Goal: Task Accomplishment & Management: Complete application form

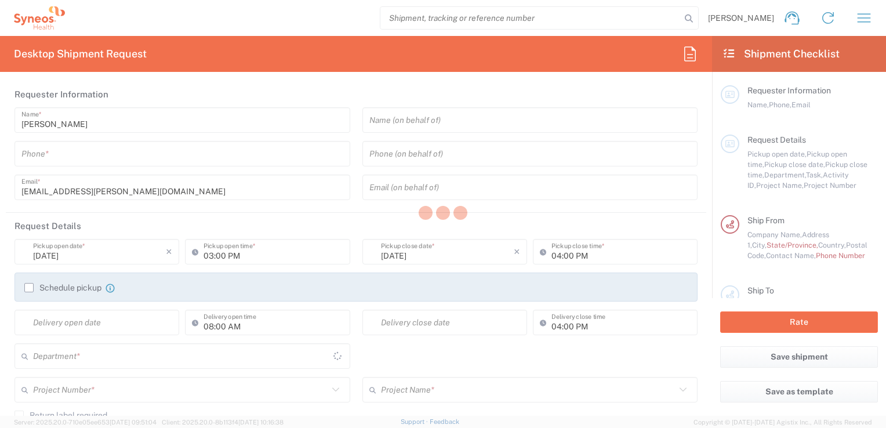
type input "[GEOGRAPHIC_DATA]"
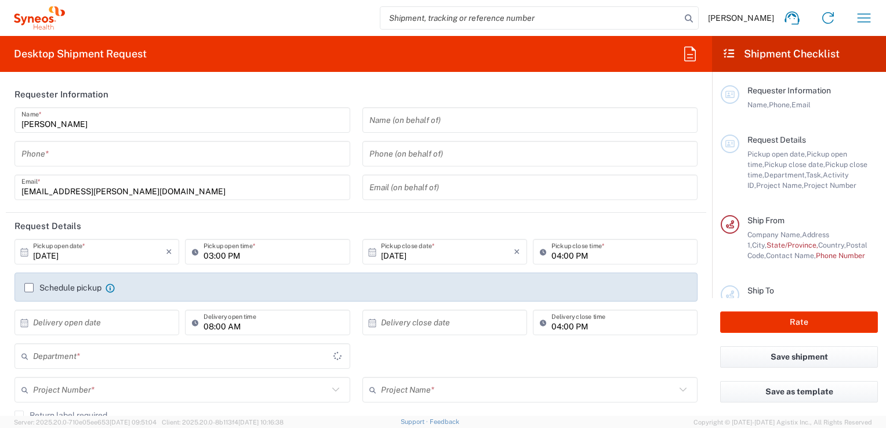
type input "3243"
type input "INC Research Clin Svcs [GEOGRAPHIC_DATA]"
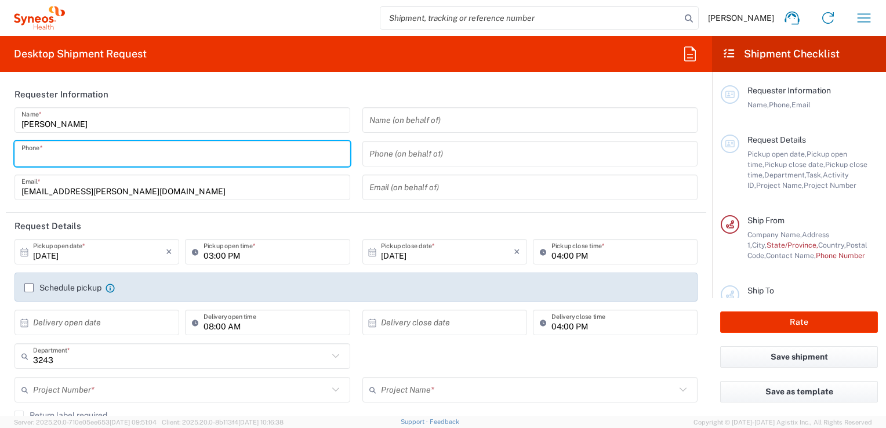
click at [278, 156] on input "tel" at bounding box center [182, 154] width 322 height 20
type input "3334032749"
click at [362, 210] on agx-form-section "Requester Information [PERSON_NAME] Name * [PHONE_NUMBER] Phone * [EMAIL_ADDRES…" at bounding box center [356, 147] width 701 height 132
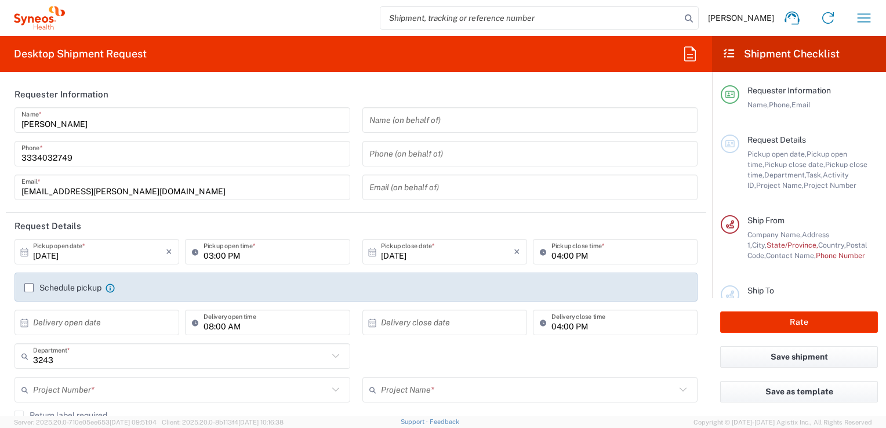
click at [57, 259] on input "[DATE]" at bounding box center [99, 252] width 133 height 20
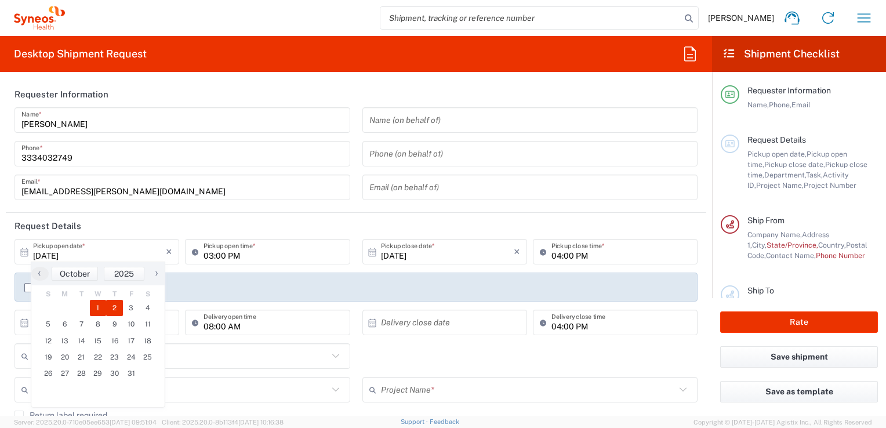
click at [117, 311] on span "2" at bounding box center [114, 308] width 17 height 16
type input "[DATE]"
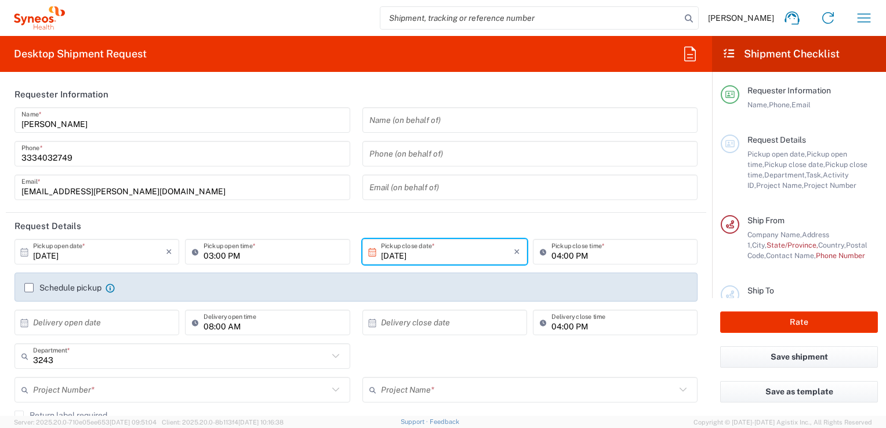
click at [218, 260] on input "03:00 PM" at bounding box center [273, 252] width 139 height 20
click at [245, 256] on input "08:00 PM" at bounding box center [273, 252] width 139 height 20
type input "08:00 AM"
click at [566, 257] on input "04:00 PM" at bounding box center [621, 252] width 139 height 20
click at [510, 225] on header "Request Details" at bounding box center [356, 226] width 701 height 26
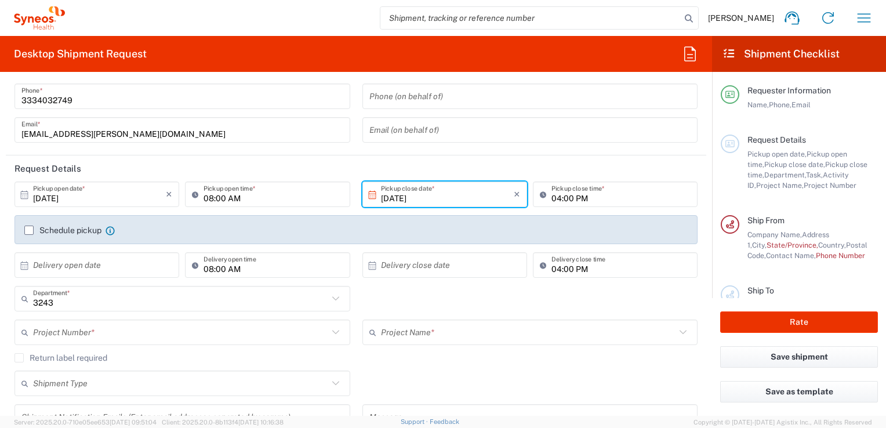
scroll to position [58, 0]
click at [74, 335] on input "text" at bounding box center [180, 332] width 295 height 20
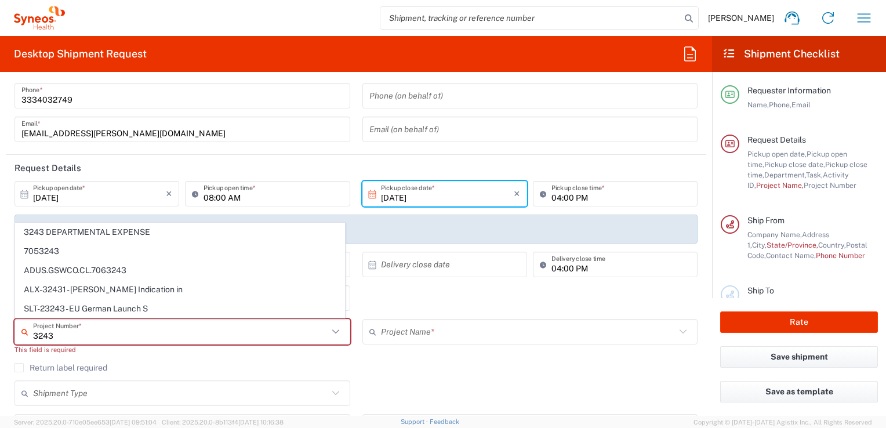
click at [92, 233] on span "3243 DEPARTMENTAL EXPENSE" at bounding box center [180, 232] width 329 height 18
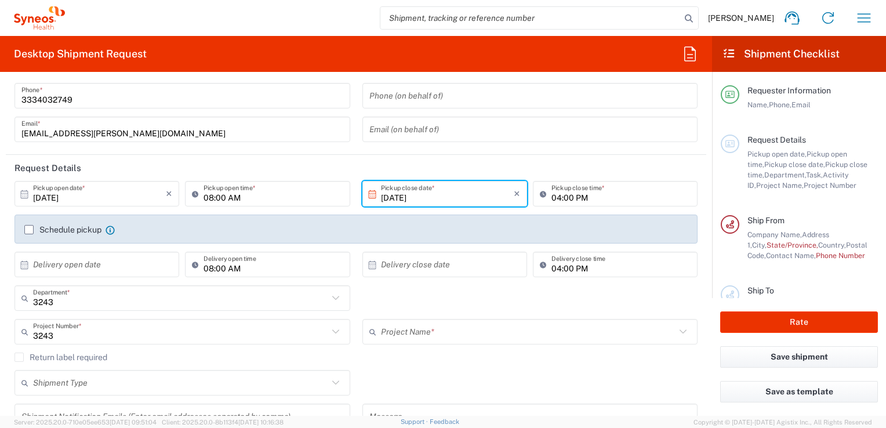
type input "3243 DEPARTMENTAL EXPENSE"
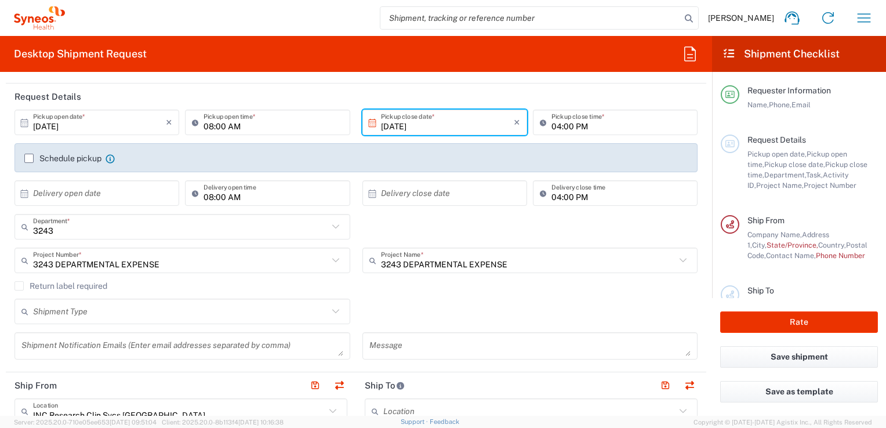
scroll to position [116, 0]
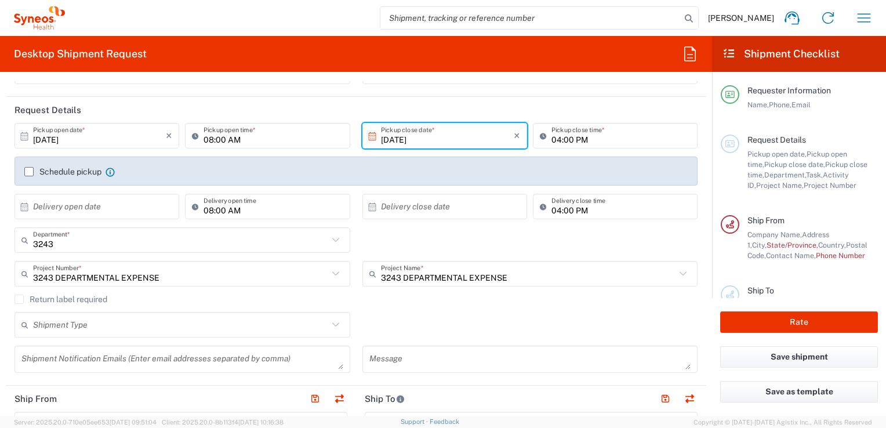
click at [390, 106] on header "Request Details" at bounding box center [356, 110] width 701 height 26
click at [357, 241] on div "3243 Department * 3243 3000 3100 3109 3110 3111 3112 3125 3130 3135 3136 3150 3…" at bounding box center [357, 244] width 696 height 34
click at [370, 245] on div "3243 Department * 3243 3000 3100 3109 3110 3111 3112 3125 3130 3135 3136 3150 3…" at bounding box center [357, 244] width 696 height 34
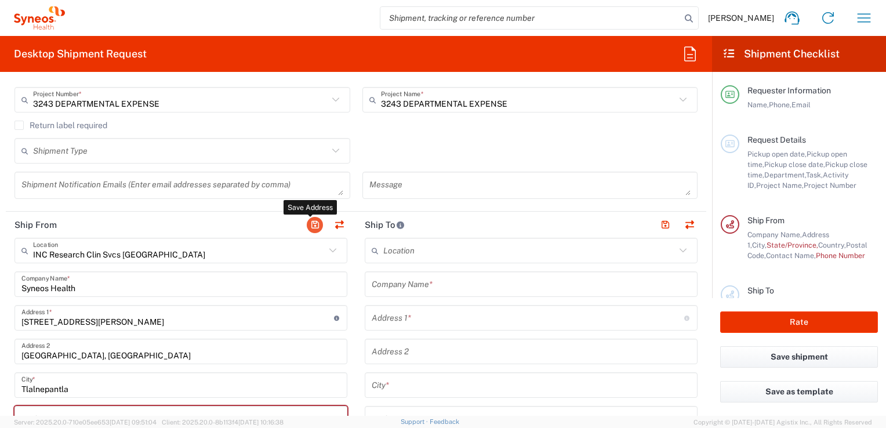
scroll to position [406, 0]
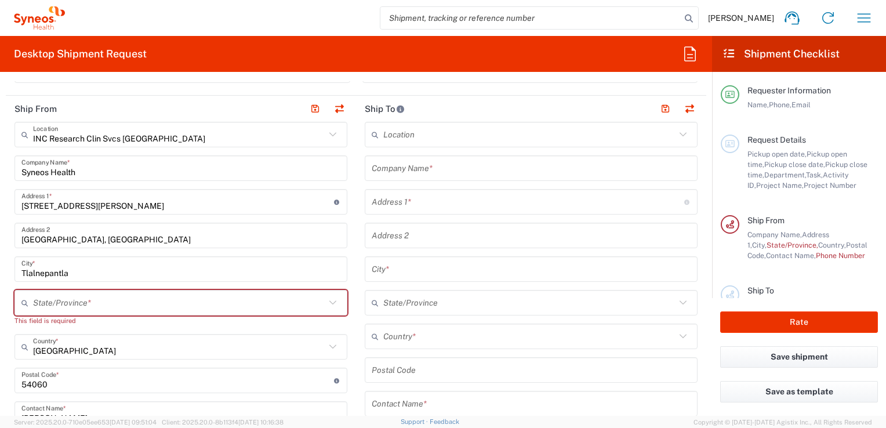
click at [357, 259] on main "Location [PERSON_NAME] LLC-[GEOGRAPHIC_DATA] [GEOGRAPHIC_DATA] [GEOGRAPHIC_DATA…" at bounding box center [531, 365] width 350 height 487
click at [316, 296] on input "text" at bounding box center [179, 303] width 292 height 20
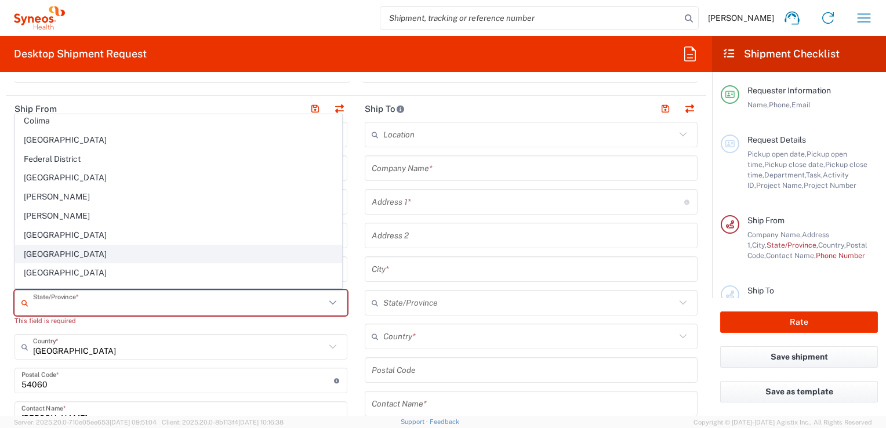
scroll to position [116, 0]
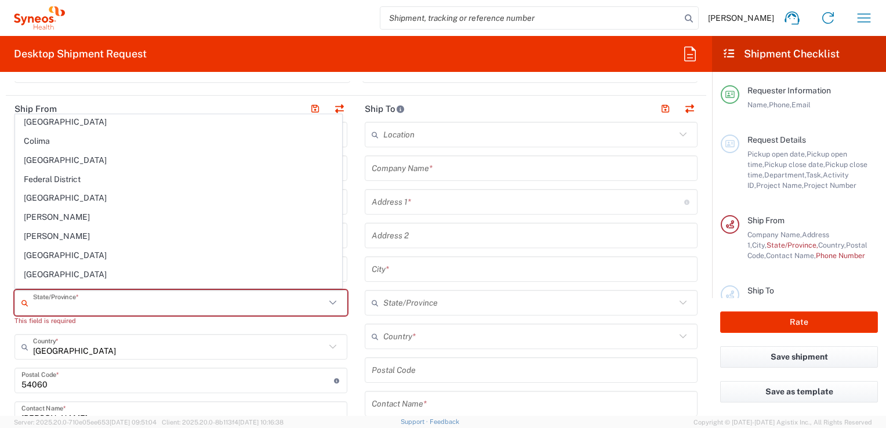
click at [46, 273] on span "[GEOGRAPHIC_DATA]" at bounding box center [179, 275] width 326 height 18
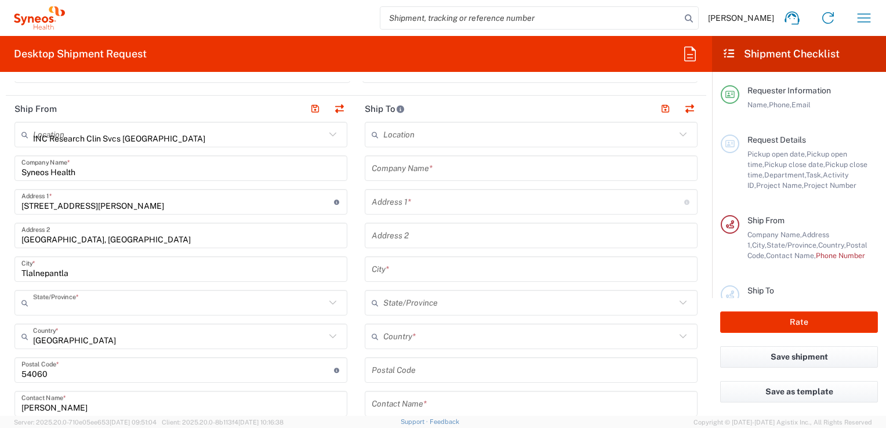
type input "[GEOGRAPHIC_DATA]"
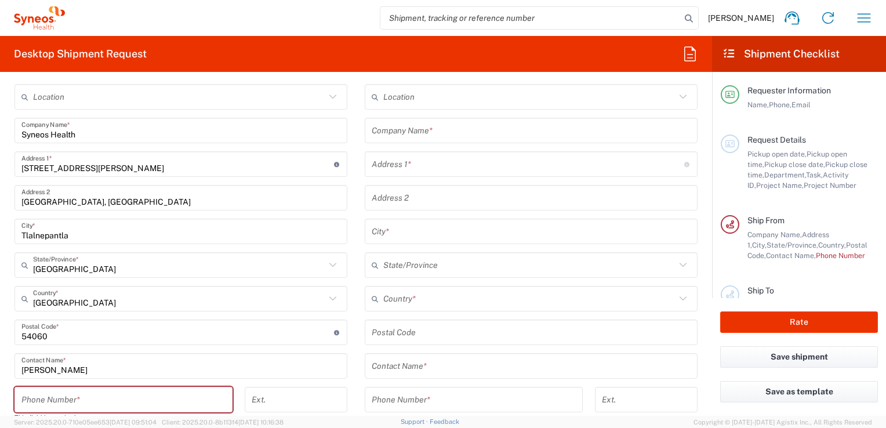
scroll to position [464, 0]
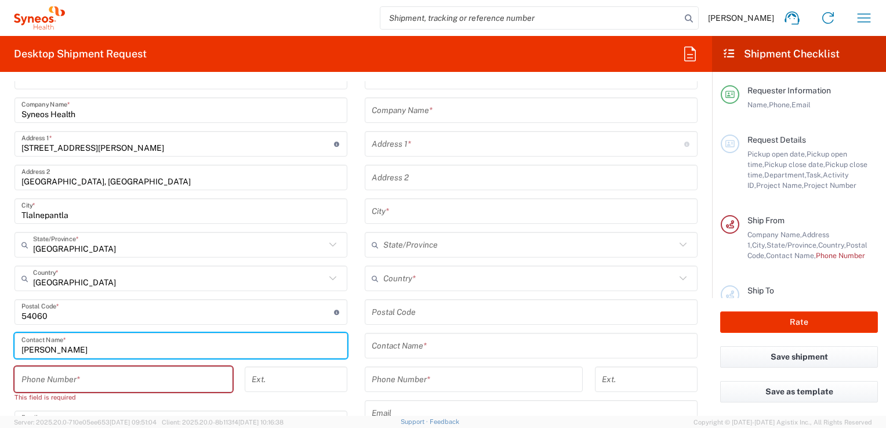
click at [116, 350] on input "[PERSON_NAME]" at bounding box center [180, 346] width 319 height 20
drag, startPoint x: 116, startPoint y: 347, endPoint x: 20, endPoint y: 347, distance: 95.7
click at [20, 347] on div "[PERSON_NAME] Contact Name *" at bounding box center [181, 346] width 333 height 26
type input "[PERSON_NAME] del [PERSON_NAME]"
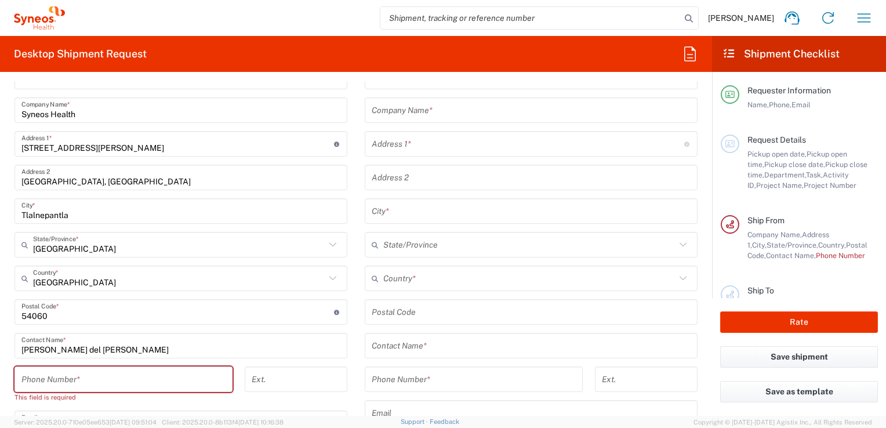
click at [251, 392] on div "Ext." at bounding box center [295, 389] width 115 height 44
click at [215, 376] on input "tel" at bounding box center [123, 380] width 204 height 20
type input "5565990091"
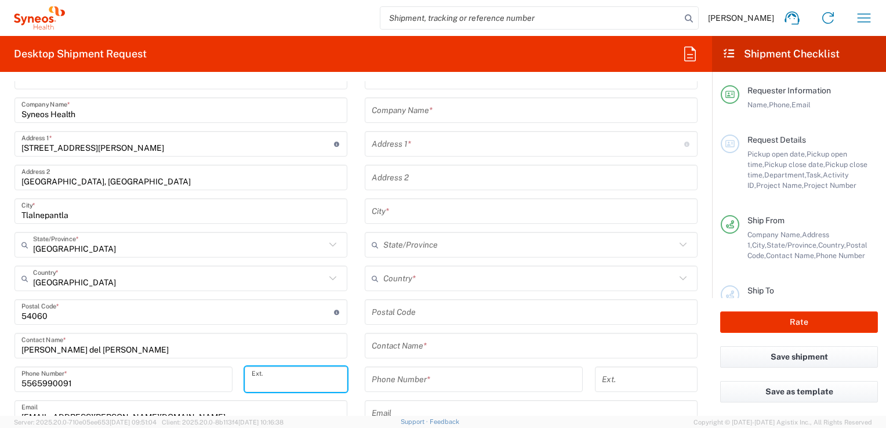
click at [287, 381] on input "tel" at bounding box center [296, 380] width 89 height 20
click at [279, 360] on div "Location [PERSON_NAME] LLC-[GEOGRAPHIC_DATA] [GEOGRAPHIC_DATA] [GEOGRAPHIC_DATA…" at bounding box center [181, 324] width 333 height 521
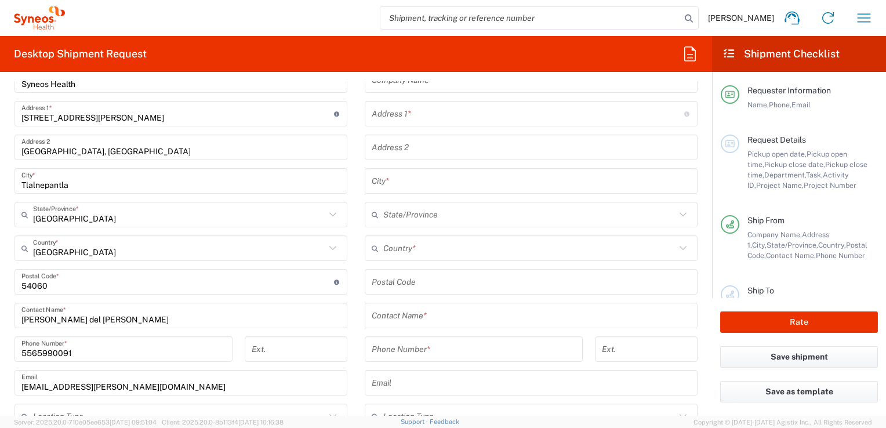
scroll to position [522, 0]
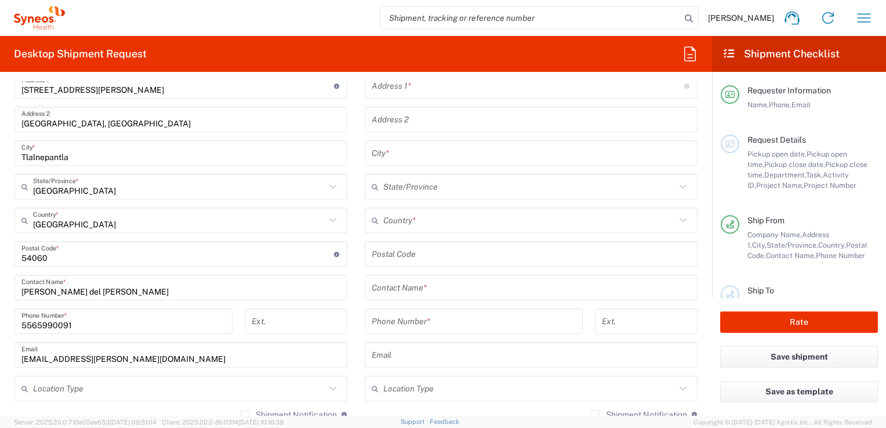
click at [86, 358] on input "[EMAIL_ADDRESS][PERSON_NAME][DOMAIN_NAME]" at bounding box center [180, 355] width 319 height 20
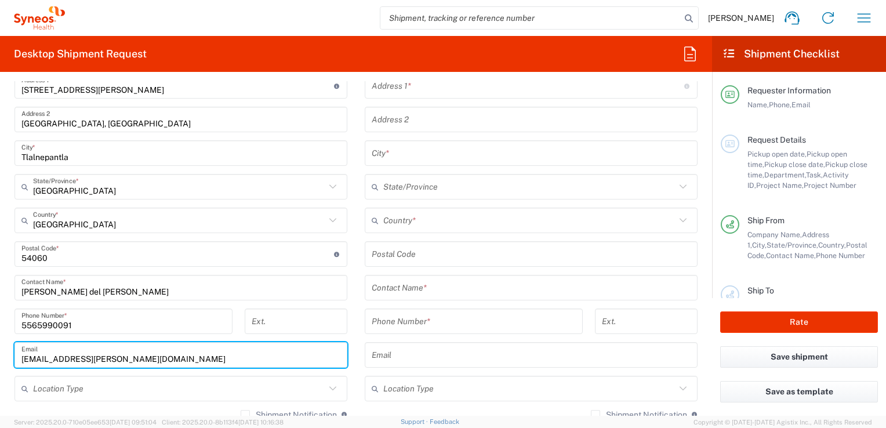
click at [255, 359] on input "[EMAIL_ADDRESS][PERSON_NAME][DOMAIN_NAME]" at bounding box center [180, 355] width 319 height 20
drag, startPoint x: 255, startPoint y: 359, endPoint x: 30, endPoint y: 356, distance: 225.7
click at [30, 356] on input "[EMAIL_ADDRESS][PERSON_NAME][DOMAIN_NAME]" at bounding box center [180, 355] width 319 height 20
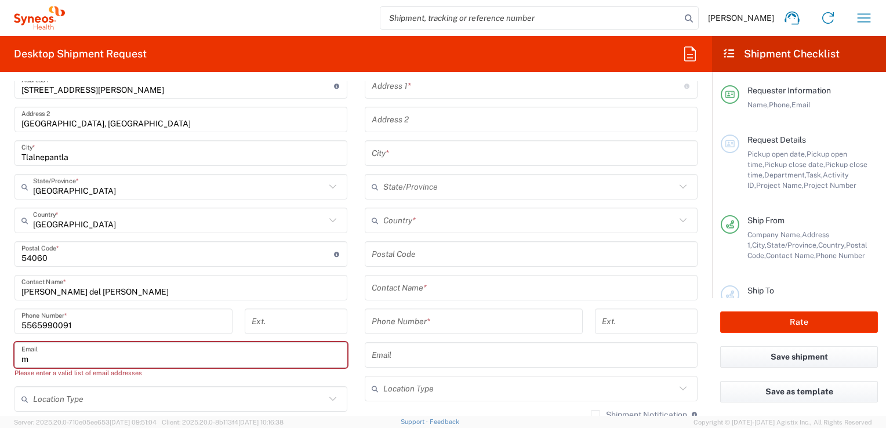
type input "m"
click at [139, 348] on input "m" at bounding box center [180, 355] width 319 height 20
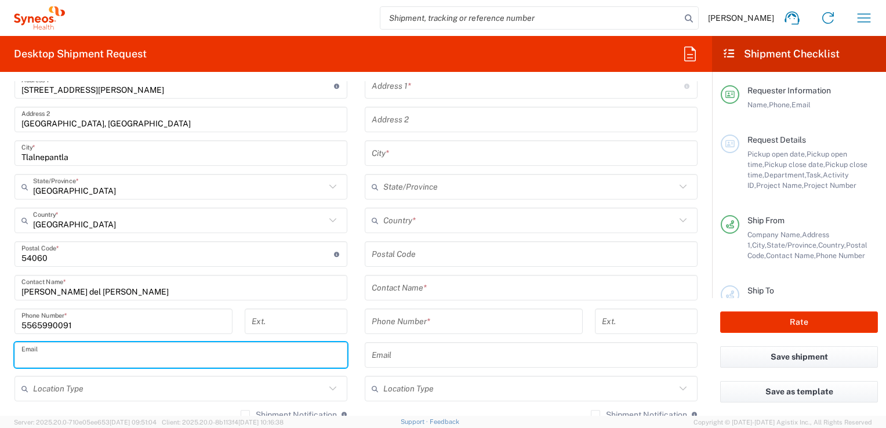
paste input "[EMAIL_ADDRESS][PERSON_NAME][DOMAIN_NAME]"
type input "[EMAIL_ADDRESS][PERSON_NAME][DOMAIN_NAME]"
click at [313, 317] on input "tel" at bounding box center [296, 322] width 89 height 20
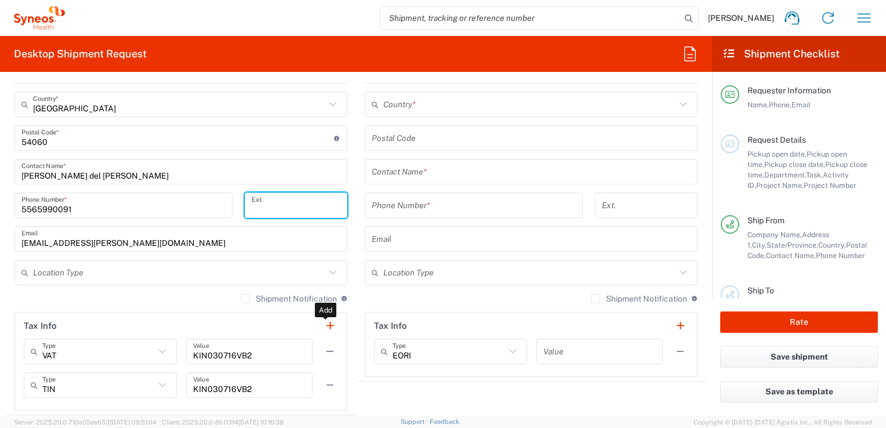
scroll to position [580, 0]
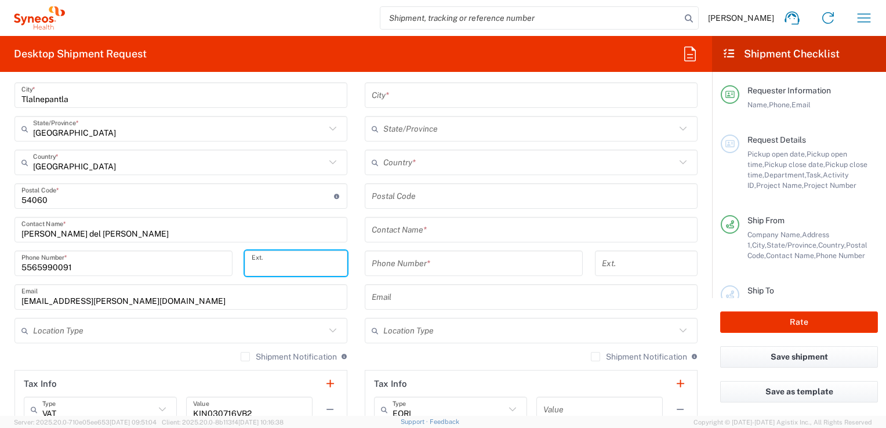
click at [351, 329] on main "Location [PERSON_NAME] LLC-[GEOGRAPHIC_DATA] [GEOGRAPHIC_DATA] [GEOGRAPHIC_DATA…" at bounding box center [181, 208] width 350 height 521
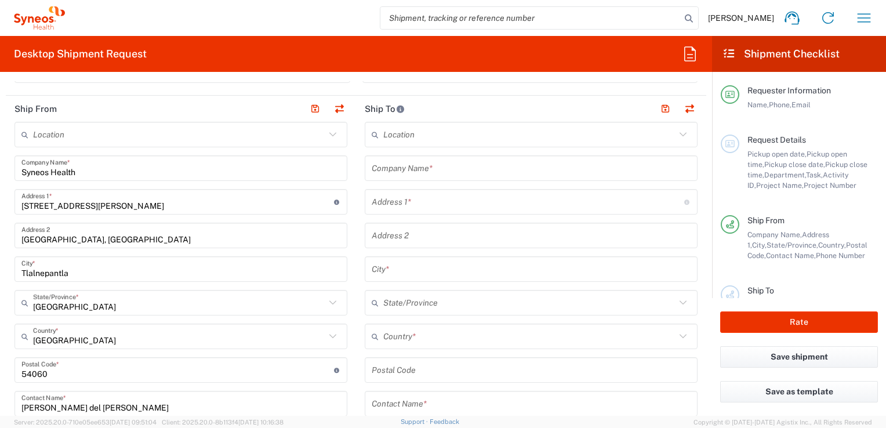
click at [397, 144] on div "Location" at bounding box center [531, 135] width 333 height 26
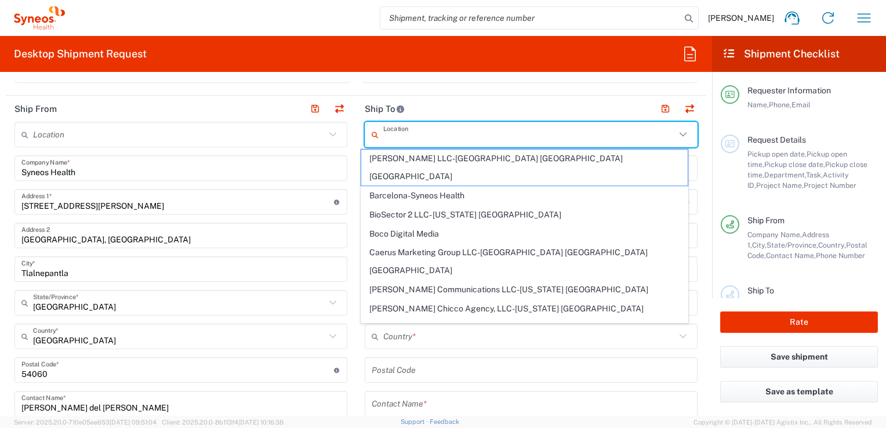
click at [349, 159] on main "Location [PERSON_NAME] LLC-[GEOGRAPHIC_DATA] [GEOGRAPHIC_DATA] [GEOGRAPHIC_DATA…" at bounding box center [181, 382] width 350 height 521
click at [411, 136] on input "text" at bounding box center [529, 135] width 292 height 20
type input "home"
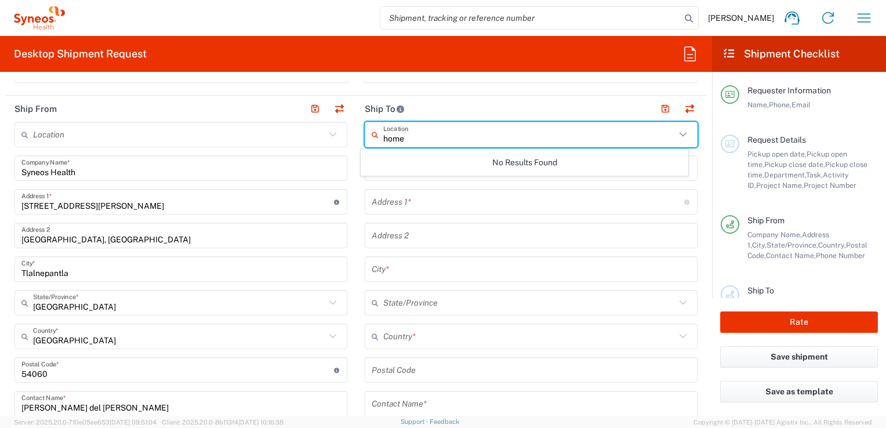
click at [414, 129] on input "home" at bounding box center [529, 135] width 292 height 20
click at [413, 141] on input "home" at bounding box center [529, 135] width 292 height 20
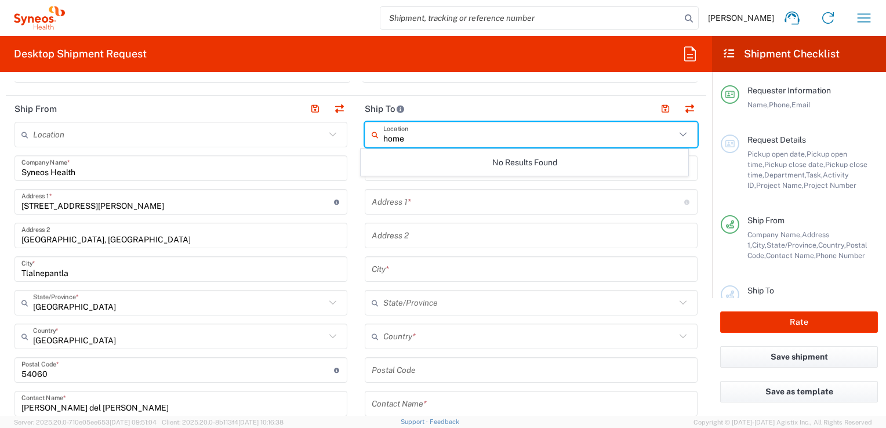
click at [413, 141] on input "home" at bounding box center [529, 135] width 292 height 20
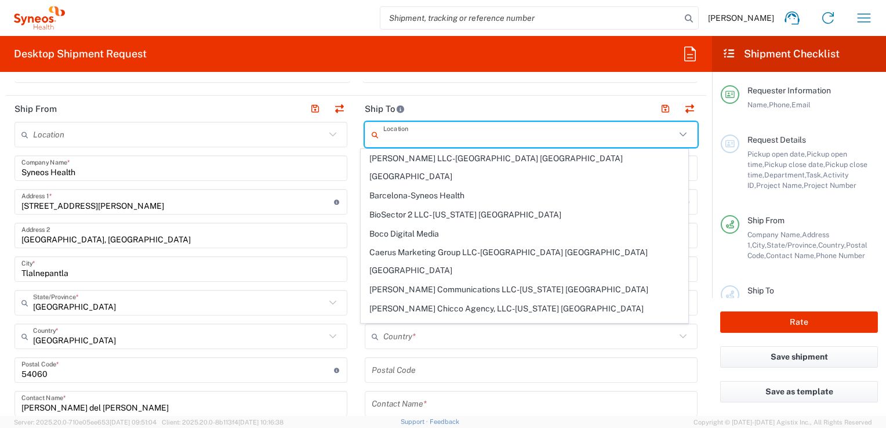
click at [348, 158] on main "Location [PERSON_NAME] LLC-[GEOGRAPHIC_DATA] [GEOGRAPHIC_DATA] [GEOGRAPHIC_DATA…" at bounding box center [181, 382] width 350 height 521
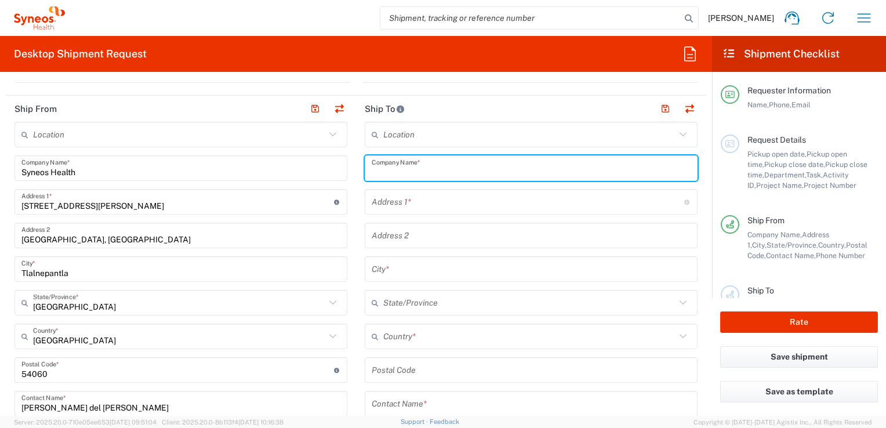
click at [378, 168] on input "text" at bounding box center [531, 168] width 319 height 20
type input "Home"
click at [376, 205] on input "text" at bounding box center [528, 202] width 313 height 20
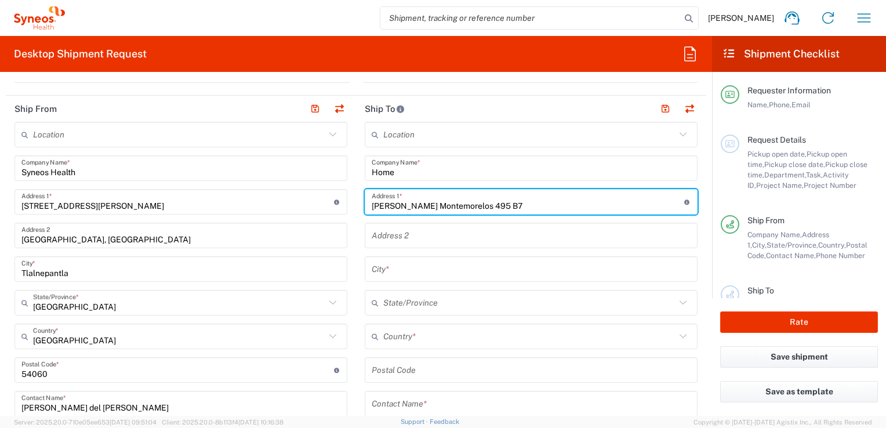
type input "[PERSON_NAME] Montemorelos 495 B7"
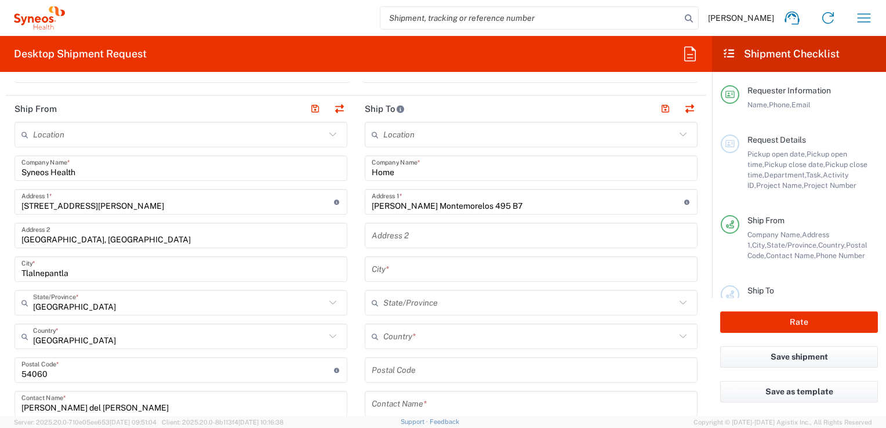
click at [469, 239] on input "text" at bounding box center [531, 236] width 319 height 20
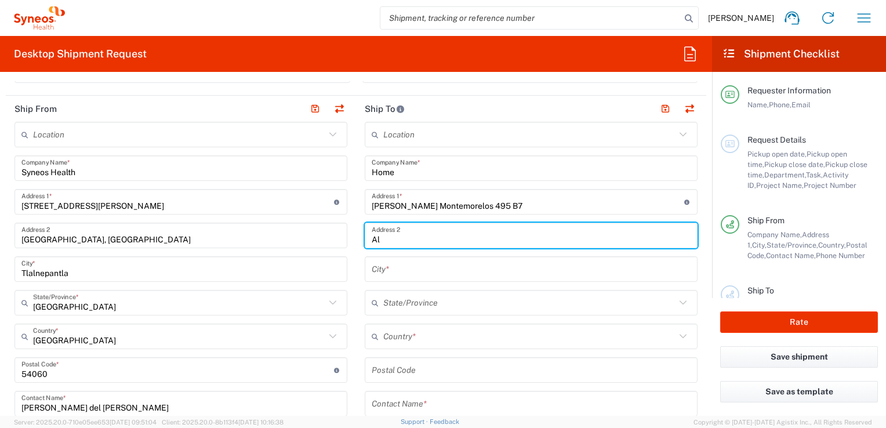
type input "A"
type input "[GEOGRAPHIC_DATA] - [GEOGRAPHIC_DATA]"
click at [426, 268] on input "text" at bounding box center [531, 269] width 319 height 20
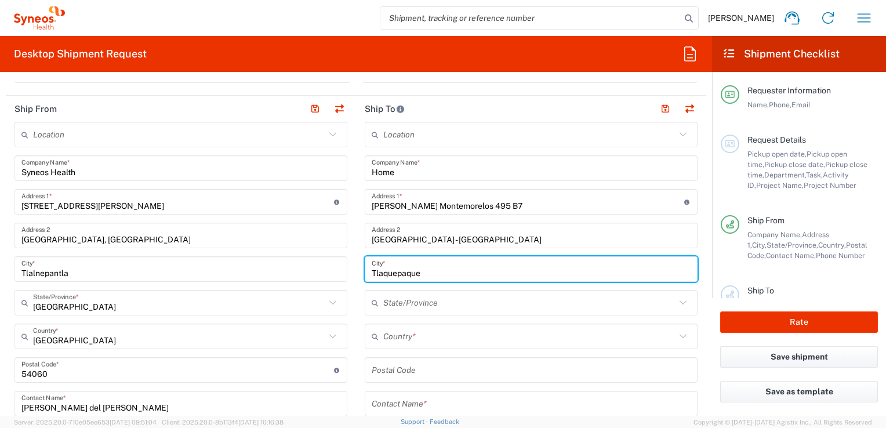
type input "Tlaquepaque"
click at [415, 303] on input "text" at bounding box center [529, 303] width 292 height 20
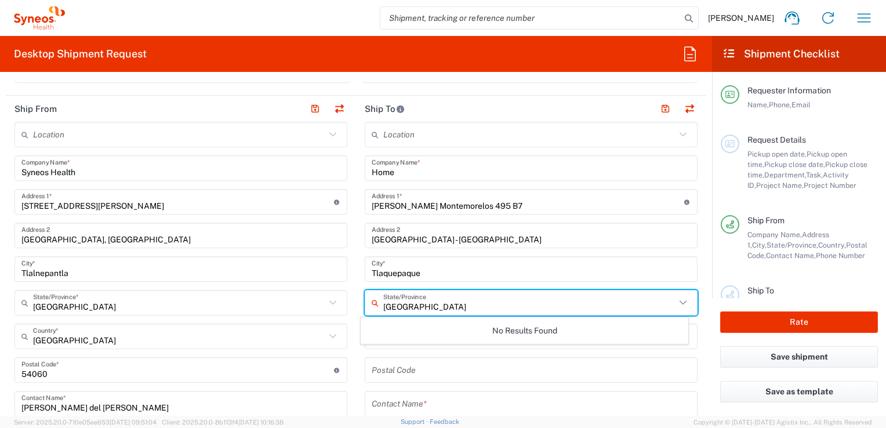
click at [454, 304] on input "[GEOGRAPHIC_DATA]" at bounding box center [529, 303] width 292 height 20
type input "jal"
click at [416, 305] on input "jal" at bounding box center [529, 303] width 292 height 20
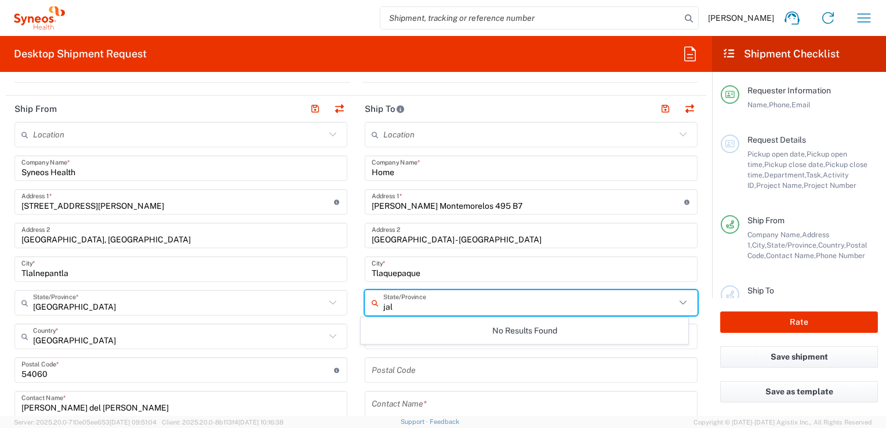
click at [416, 305] on input "jal" at bounding box center [529, 303] width 292 height 20
type input "[GEOGRAPHIC_DATA]"
drag, startPoint x: 411, startPoint y: 303, endPoint x: 358, endPoint y: 306, distance: 52.9
click at [358, 306] on main "Location [PERSON_NAME] LLC-[GEOGRAPHIC_DATA] [GEOGRAPHIC_DATA] [GEOGRAPHIC_DATA…" at bounding box center [531, 365] width 350 height 487
type input "t"
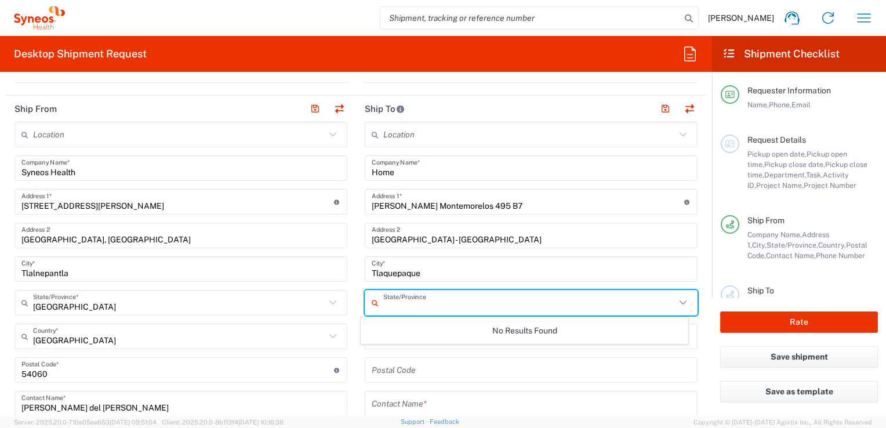
click at [356, 305] on main "Location [PERSON_NAME] LLC-[GEOGRAPHIC_DATA] [GEOGRAPHIC_DATA] [GEOGRAPHIC_DATA…" at bounding box center [531, 365] width 350 height 487
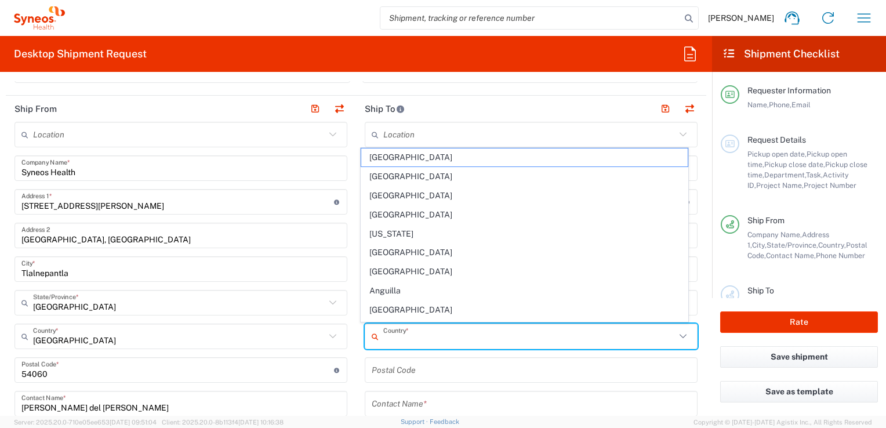
click at [400, 338] on input "text" at bounding box center [529, 337] width 292 height 20
click at [400, 370] on input "undefined" at bounding box center [531, 370] width 319 height 20
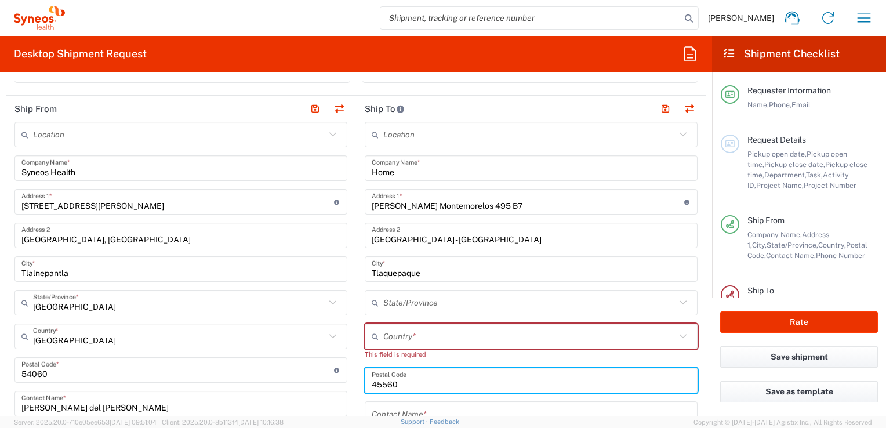
type input "45560"
click at [403, 335] on input "text" at bounding box center [529, 337] width 292 height 20
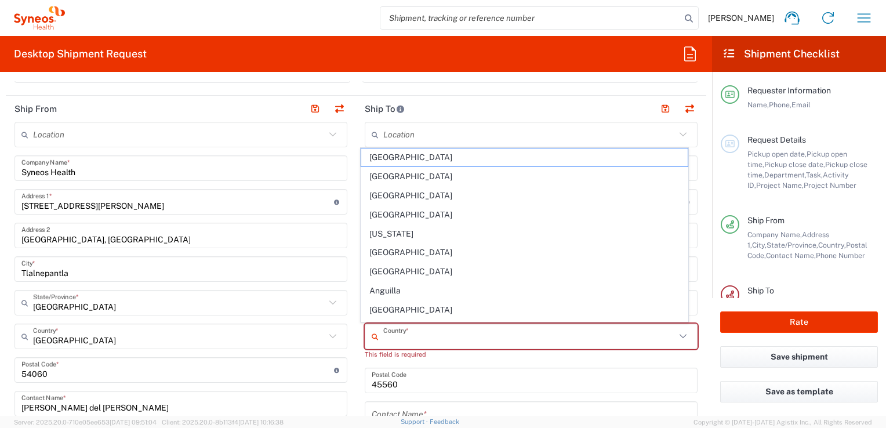
type input "[GEOGRAPHIC_DATA]"
type input "3334032749"
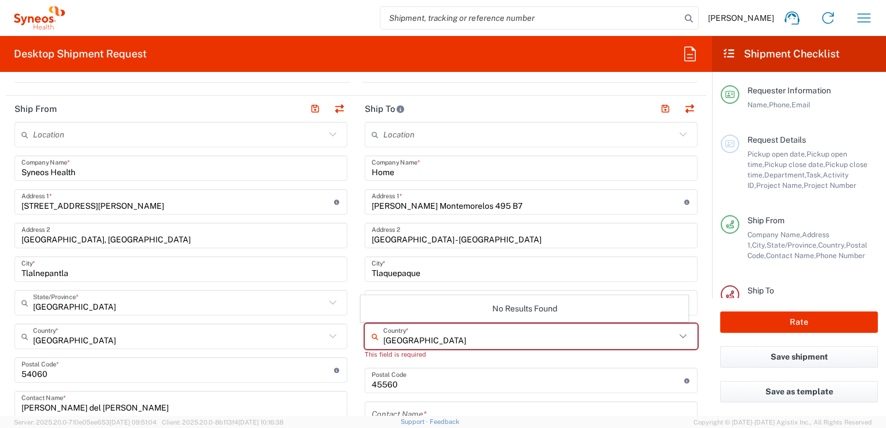
click at [346, 294] on main "Location [PERSON_NAME] LLC-[GEOGRAPHIC_DATA] [GEOGRAPHIC_DATA] [GEOGRAPHIC_DATA…" at bounding box center [181, 382] width 350 height 521
click at [389, 302] on input "text" at bounding box center [529, 303] width 292 height 20
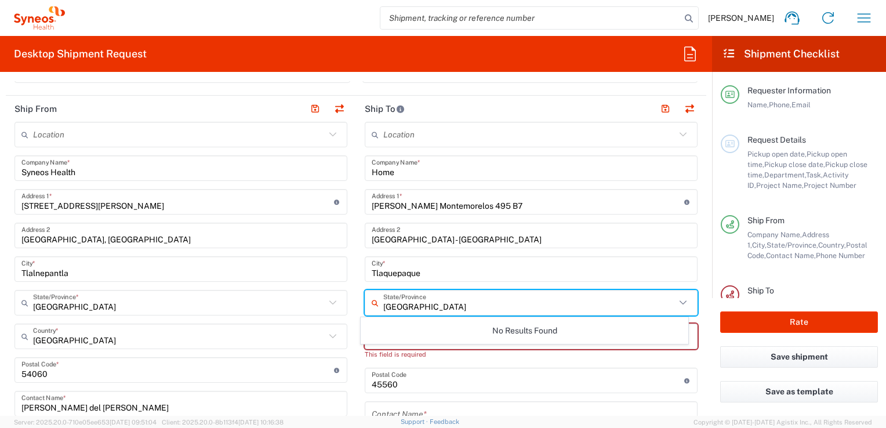
type input "[GEOGRAPHIC_DATA]"
click at [694, 275] on main "Location [PERSON_NAME] LLC-[GEOGRAPHIC_DATA] [GEOGRAPHIC_DATA] [GEOGRAPHIC_DATA…" at bounding box center [531, 371] width 350 height 498
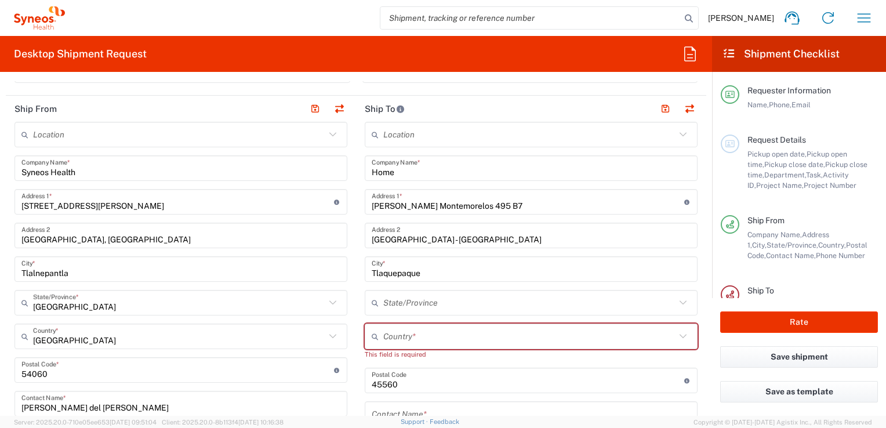
click at [392, 296] on input "text" at bounding box center [529, 303] width 292 height 20
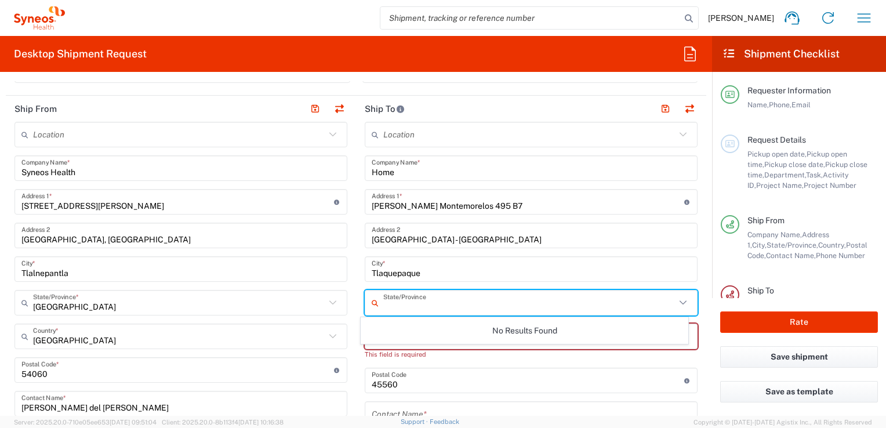
click at [356, 291] on main "Location [PERSON_NAME] LLC-[GEOGRAPHIC_DATA] [GEOGRAPHIC_DATA] [GEOGRAPHIC_DATA…" at bounding box center [531, 371] width 350 height 498
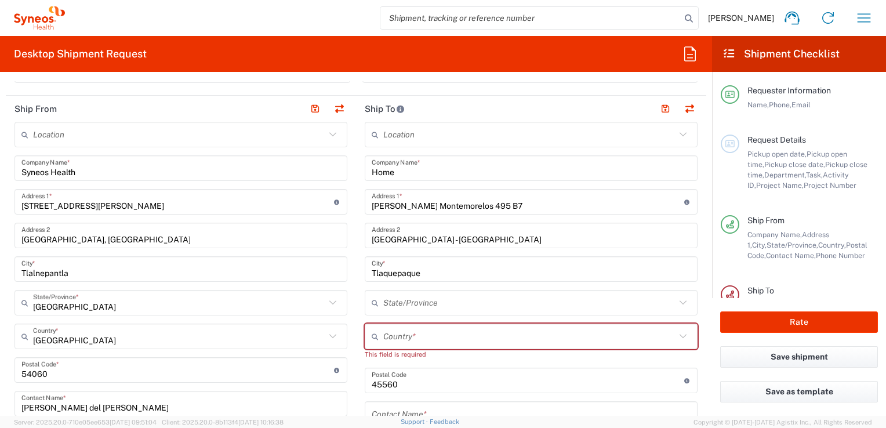
scroll to position [464, 0]
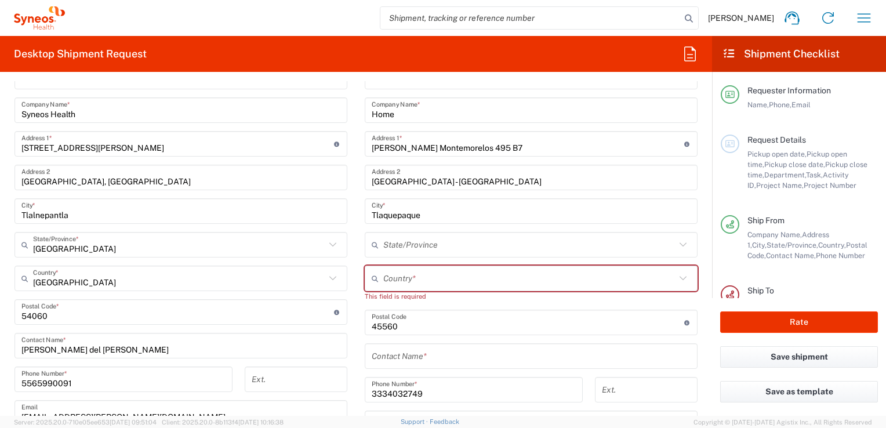
click at [444, 241] on input "text" at bounding box center [529, 245] width 292 height 20
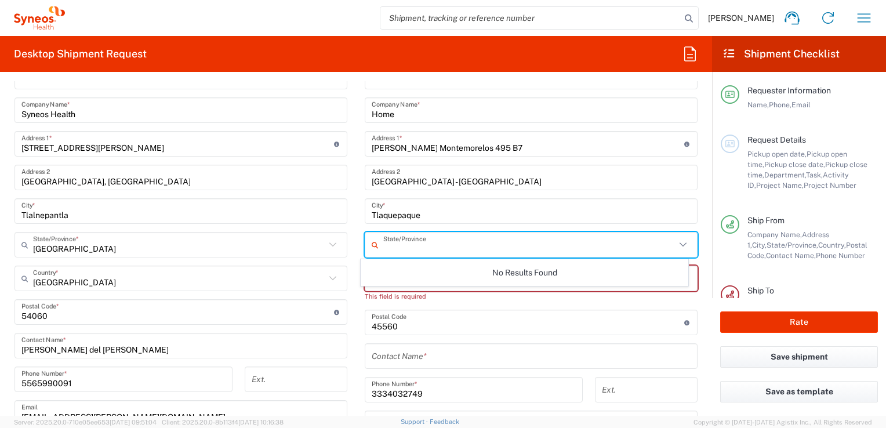
click at [444, 241] on input "text" at bounding box center [529, 245] width 292 height 20
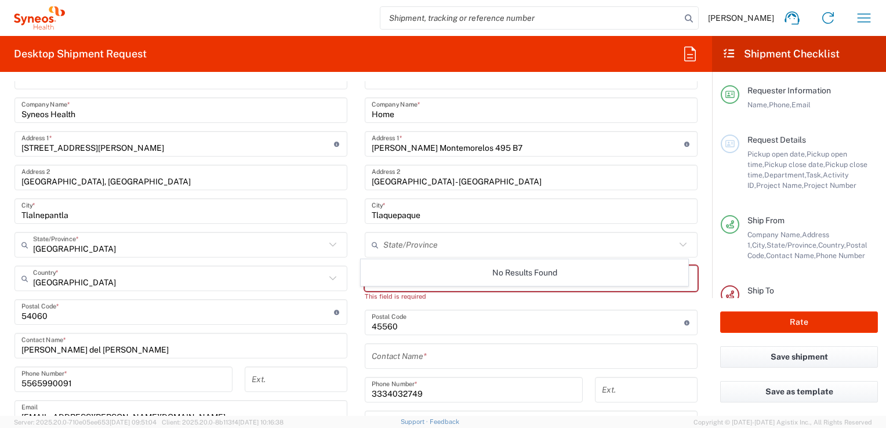
click at [336, 233] on div "[GEOGRAPHIC_DATA]/Province *" at bounding box center [181, 245] width 333 height 26
type input "[GEOGRAPHIC_DATA]"
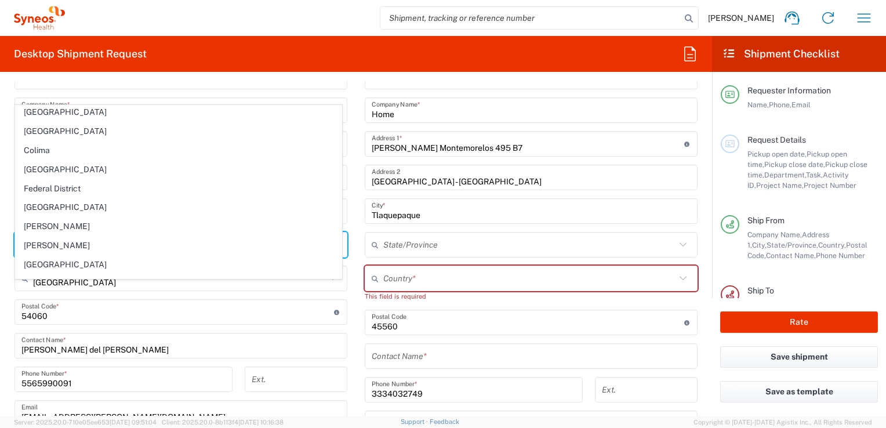
scroll to position [348, 0]
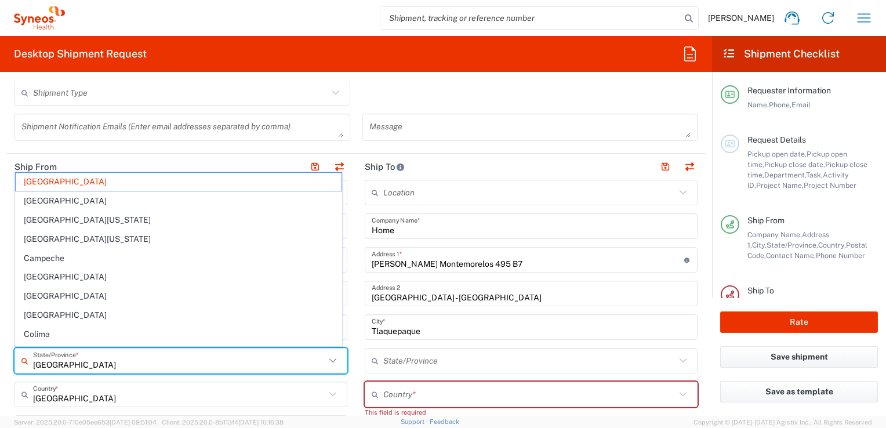
click at [432, 326] on input "Tlaquepaque" at bounding box center [531, 327] width 319 height 20
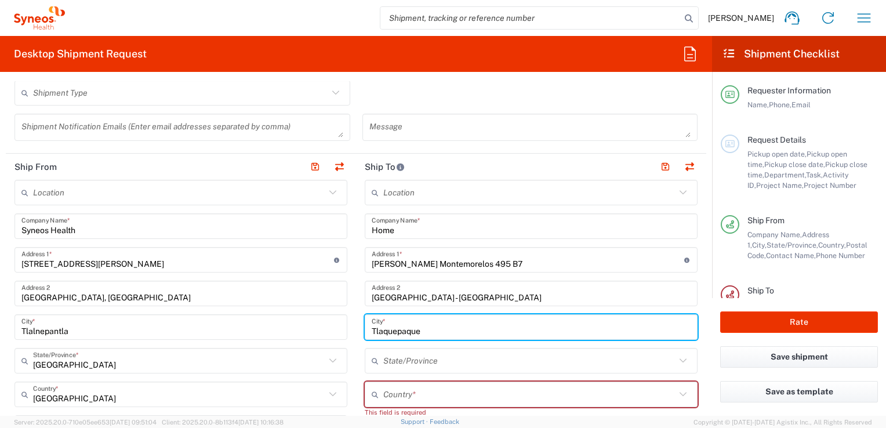
click at [473, 329] on input "Tlaquepaque" at bounding box center [531, 327] width 319 height 20
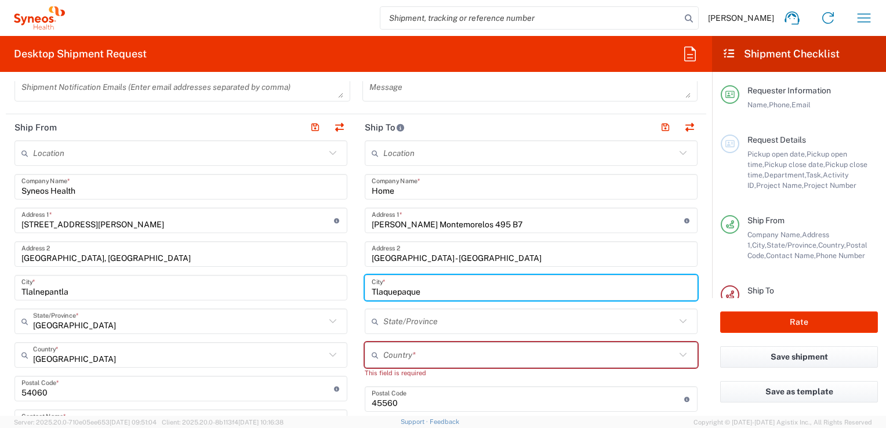
scroll to position [406, 0]
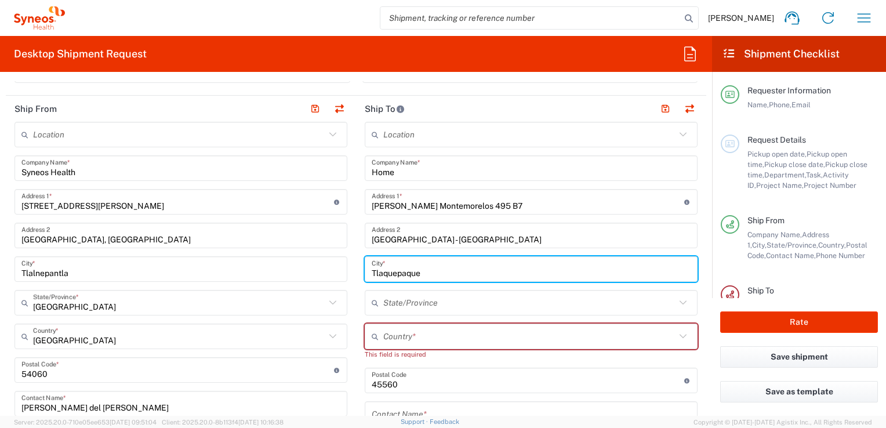
click at [440, 294] on input "text" at bounding box center [529, 303] width 292 height 20
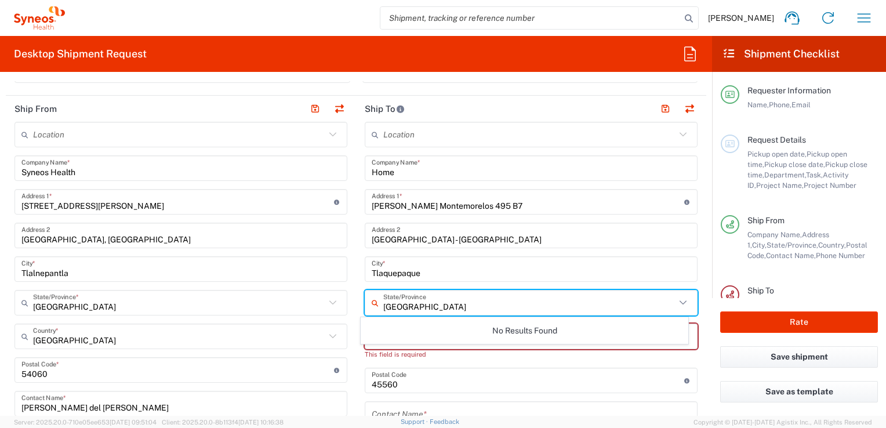
type input "[GEOGRAPHIC_DATA]"
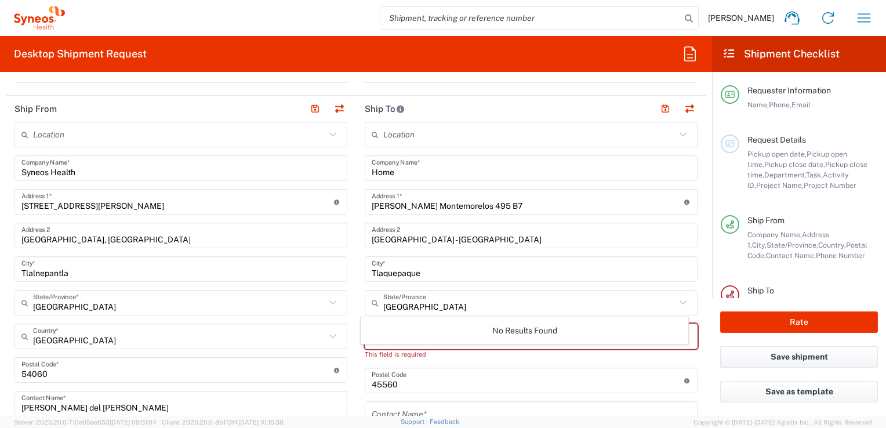
click at [372, 303] on icon at bounding box center [378, 303] width 12 height 19
click at [676, 302] on icon at bounding box center [683, 302] width 15 height 15
click at [676, 300] on icon at bounding box center [683, 302] width 15 height 15
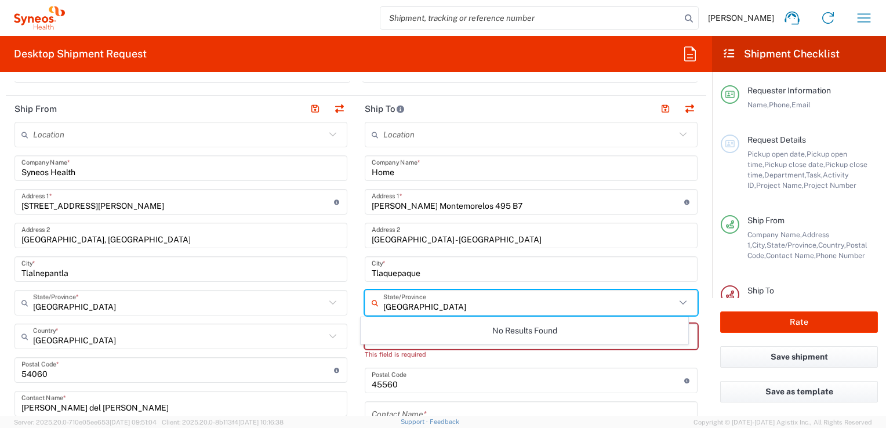
click at [676, 302] on icon at bounding box center [683, 302] width 15 height 15
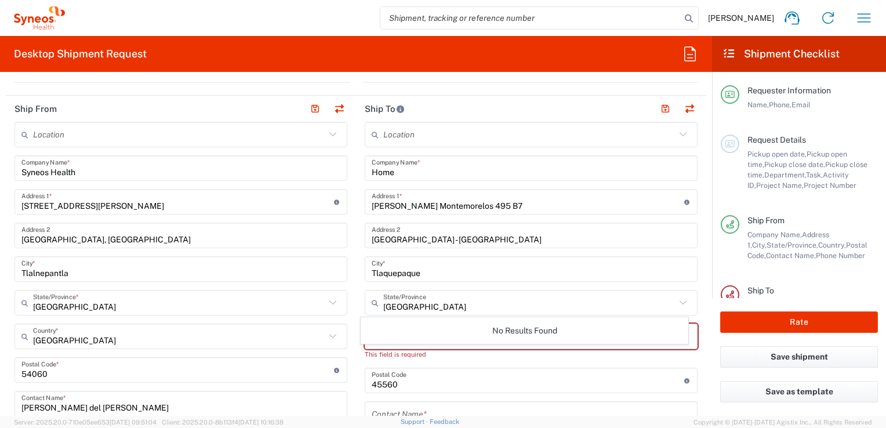
click at [680, 303] on icon at bounding box center [683, 302] width 7 height 4
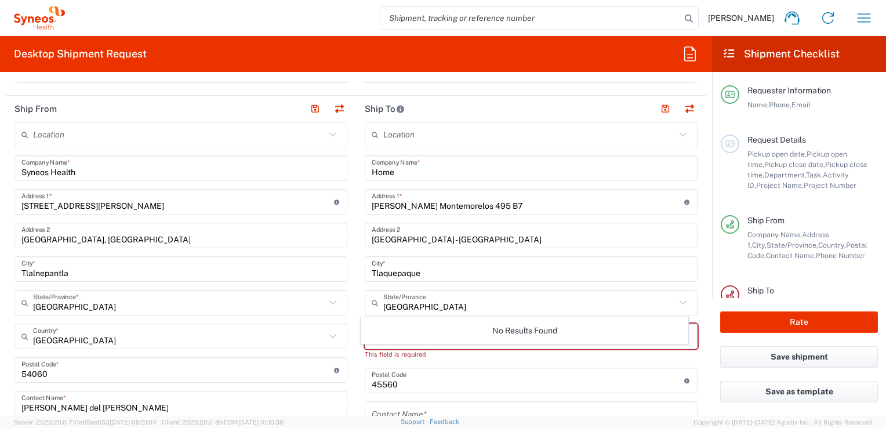
drag, startPoint x: 675, startPoint y: 303, endPoint x: 485, endPoint y: 353, distance: 196.8
click at [676, 303] on icon at bounding box center [683, 302] width 15 height 15
click at [614, 306] on input "[GEOGRAPHIC_DATA]" at bounding box center [529, 303] width 292 height 20
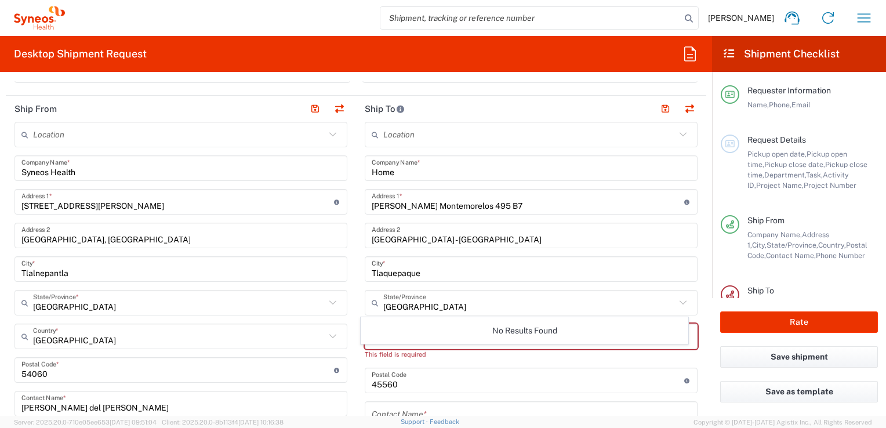
click at [508, 376] on input "undefined" at bounding box center [528, 381] width 313 height 20
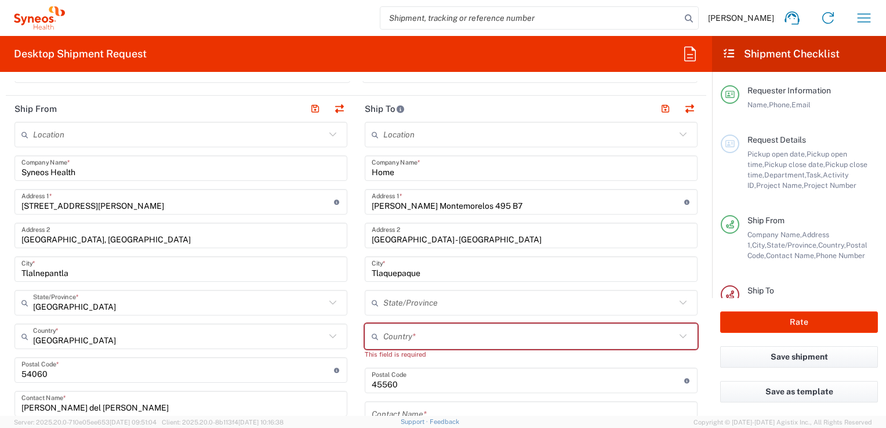
click at [485, 353] on div "This field is required" at bounding box center [531, 354] width 333 height 10
click at [466, 340] on input "text" at bounding box center [529, 337] width 292 height 20
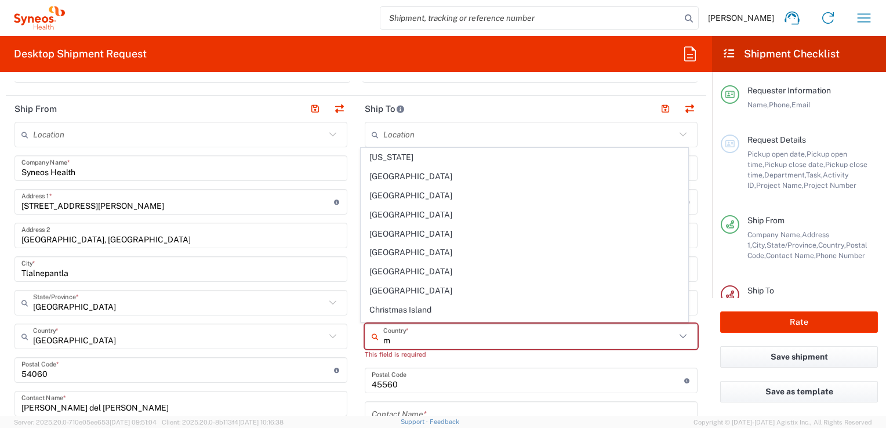
type input "[US_STATE]"
type input "Sender/Shipper"
type input "Delivery Duty Paid"
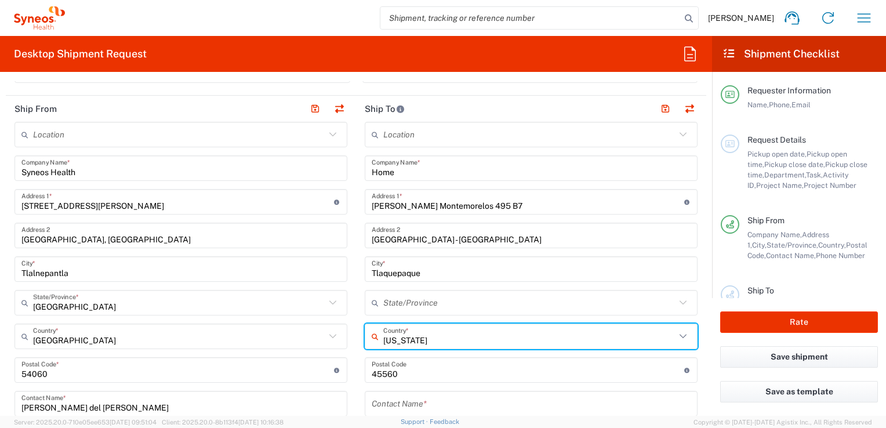
click at [457, 343] on input "[US_STATE]" at bounding box center [529, 337] width 292 height 20
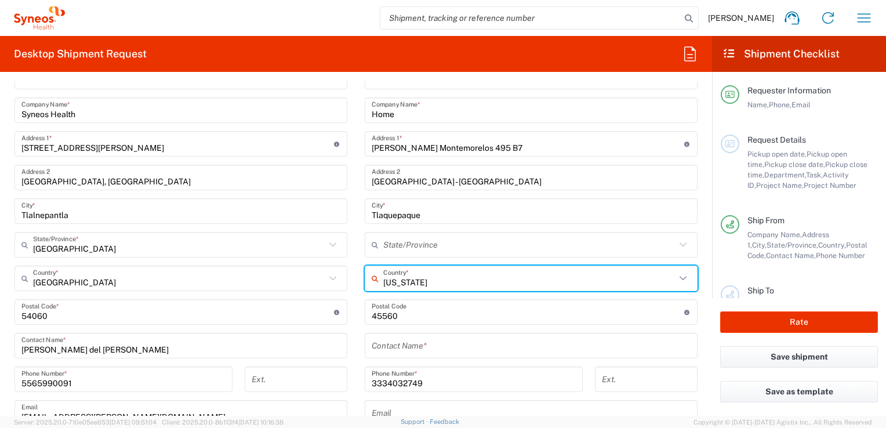
click at [678, 280] on icon at bounding box center [683, 278] width 15 height 15
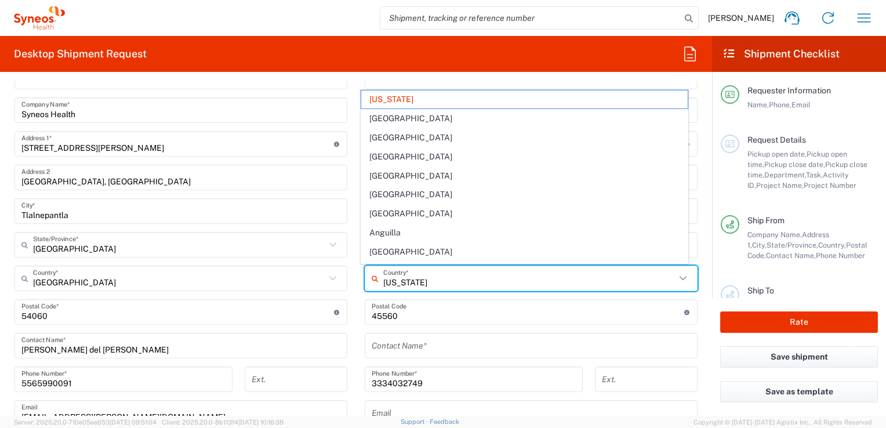
click at [678, 277] on icon at bounding box center [683, 278] width 15 height 15
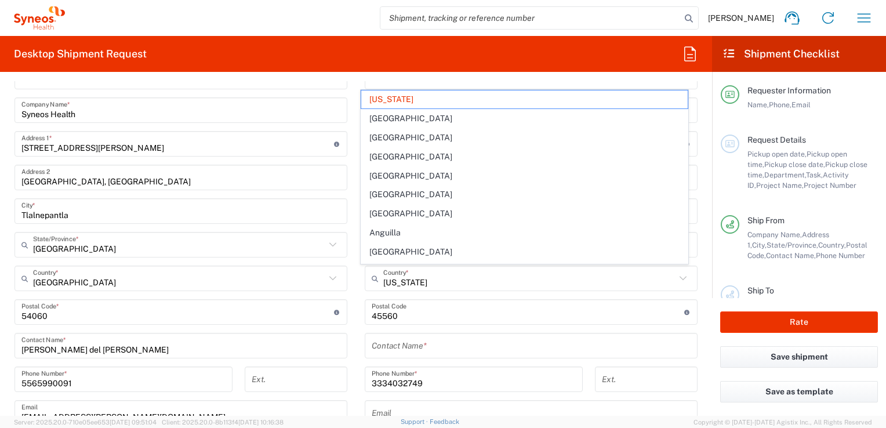
click at [678, 277] on icon at bounding box center [683, 278] width 15 height 15
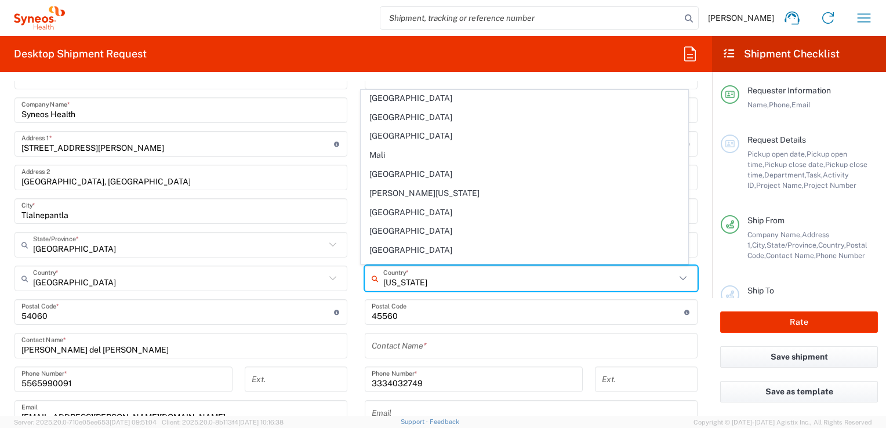
scroll to position [2494, 0]
click at [400, 279] on span "[GEOGRAPHIC_DATA]" at bounding box center [524, 288] width 326 height 18
type input "[GEOGRAPHIC_DATA]"
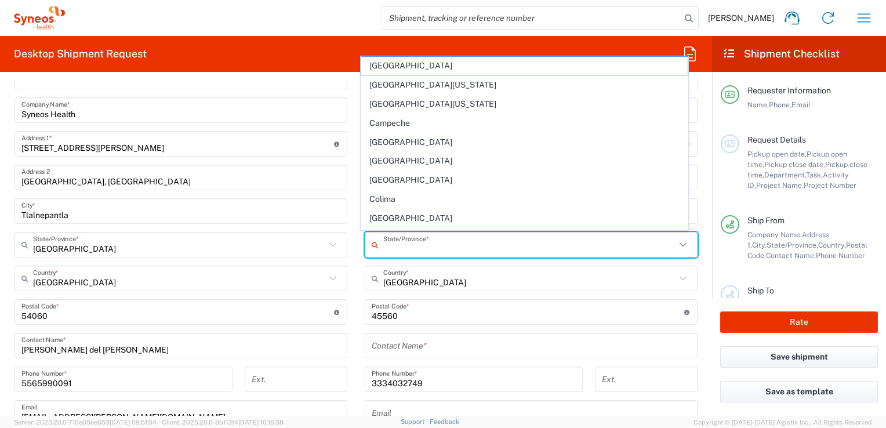
click at [399, 252] on input "text" at bounding box center [529, 245] width 292 height 20
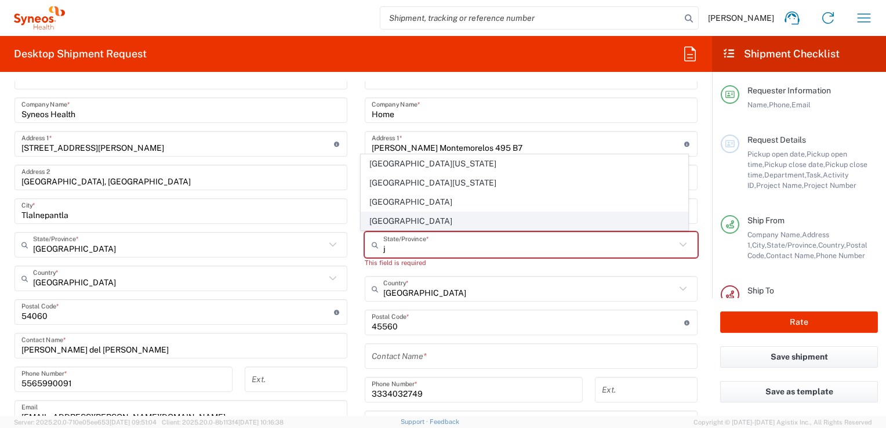
click at [401, 222] on span "[GEOGRAPHIC_DATA]" at bounding box center [524, 221] width 326 height 18
type input "[GEOGRAPHIC_DATA]"
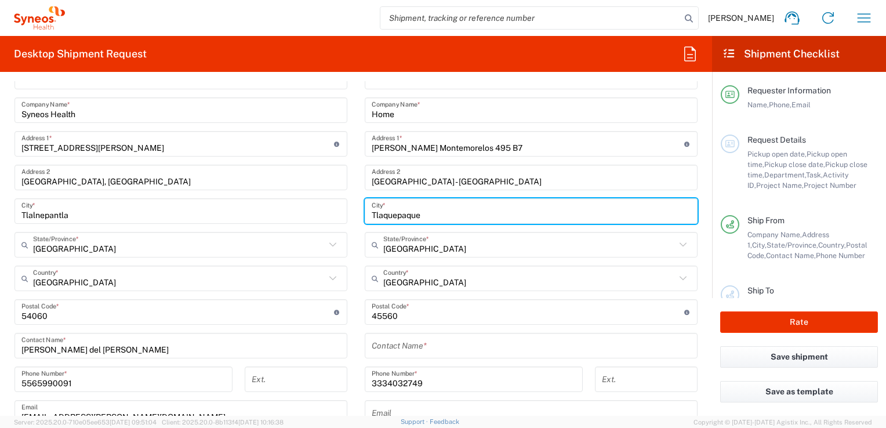
click at [437, 211] on input "Tlaquepaque" at bounding box center [531, 211] width 319 height 20
click at [356, 283] on main "Location [PERSON_NAME] LLC-[GEOGRAPHIC_DATA] [GEOGRAPHIC_DATA] [GEOGRAPHIC_DATA…" at bounding box center [531, 307] width 350 height 487
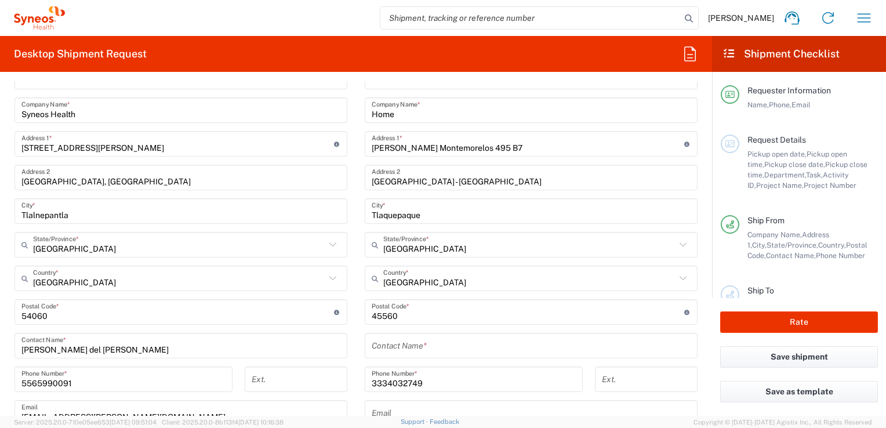
click at [469, 316] on input "undefined" at bounding box center [528, 312] width 313 height 20
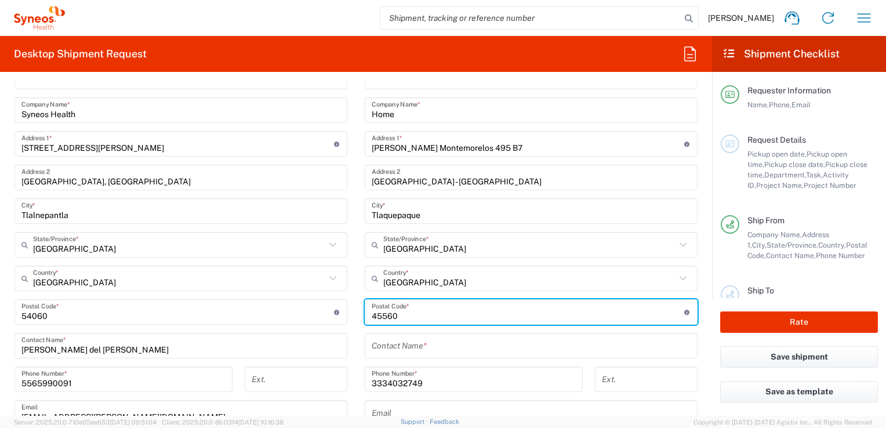
click at [435, 347] on input "text" at bounding box center [531, 346] width 319 height 20
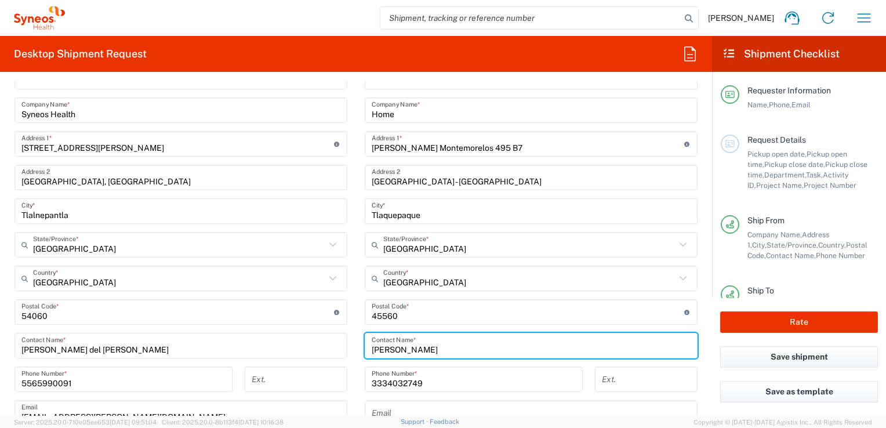
type input "[PERSON_NAME]"
click at [578, 365] on div "Location [PERSON_NAME] LLC-[GEOGRAPHIC_DATA] [GEOGRAPHIC_DATA] [GEOGRAPHIC_DATA…" at bounding box center [531, 307] width 333 height 487
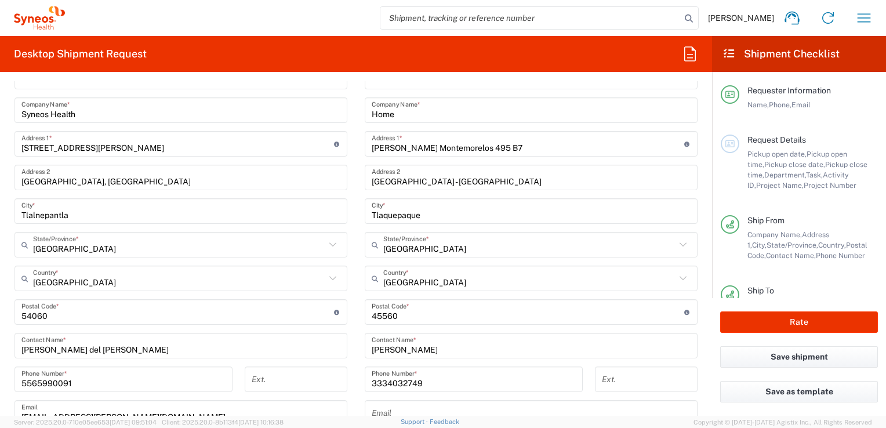
scroll to position [522, 0]
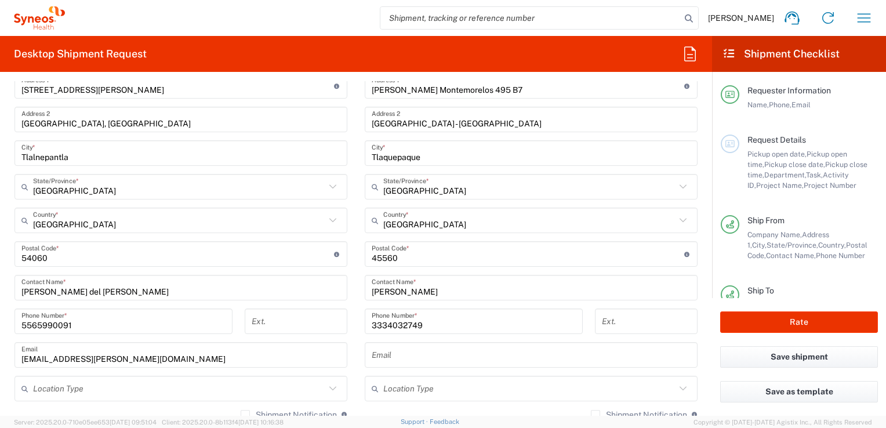
click at [481, 326] on input "3334032749" at bounding box center [474, 322] width 204 height 20
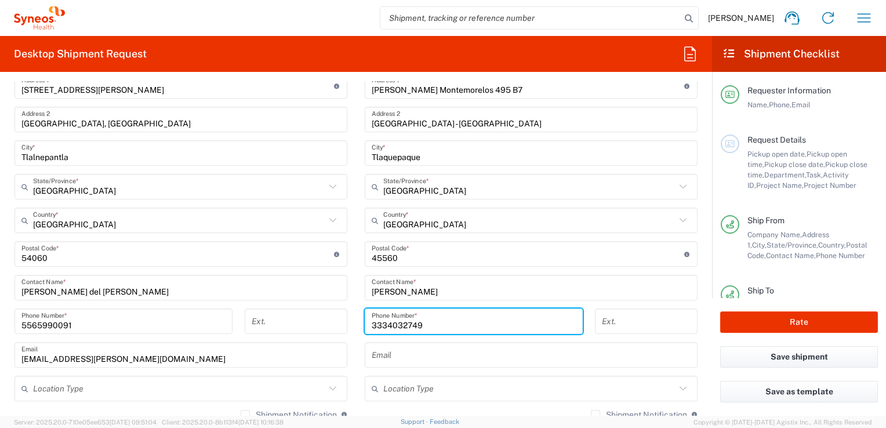
click at [614, 314] on input "tel" at bounding box center [646, 322] width 89 height 20
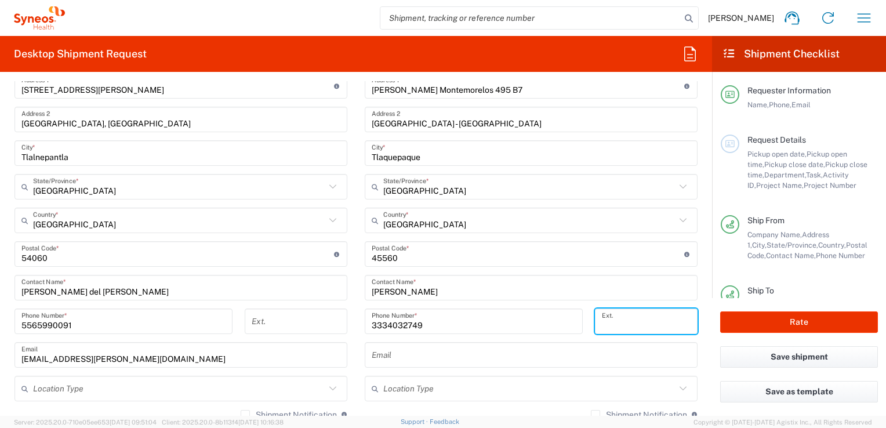
click at [577, 329] on div "[PHONE_NUMBER] Phone Number *" at bounding box center [474, 326] width 230 height 34
click at [504, 353] on input "text" at bounding box center [531, 355] width 319 height 20
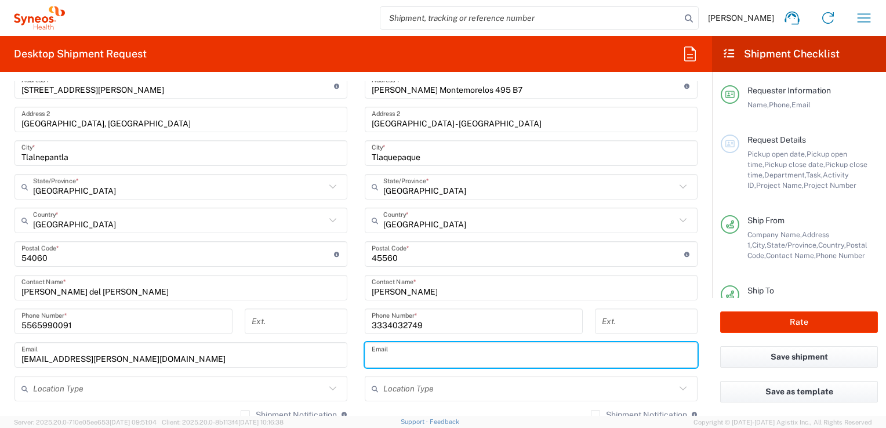
type input "[EMAIL_ADDRESS][PERSON_NAME][DOMAIN_NAME]"
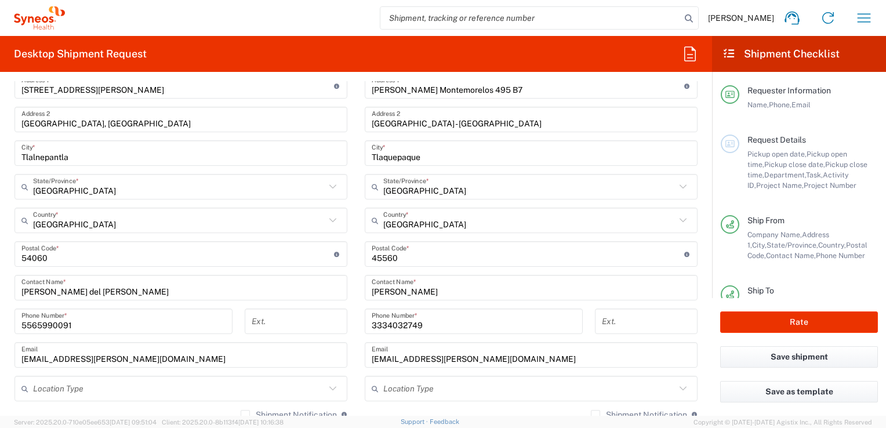
click at [348, 319] on div "Ext." at bounding box center [295, 326] width 115 height 34
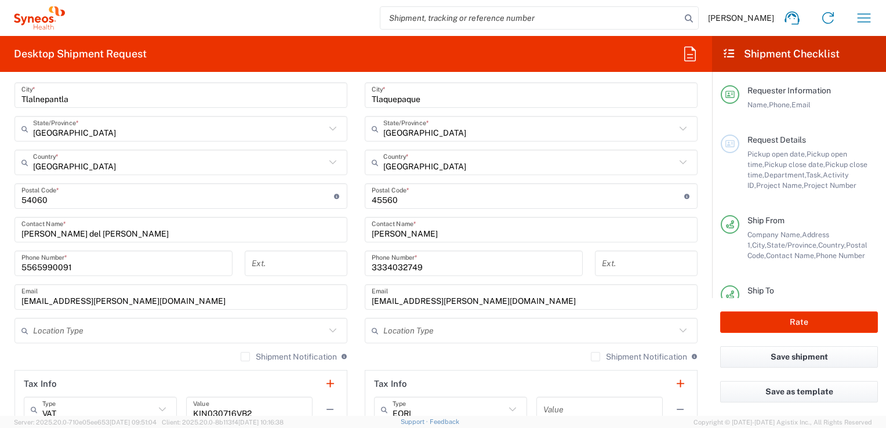
scroll to position [572, 0]
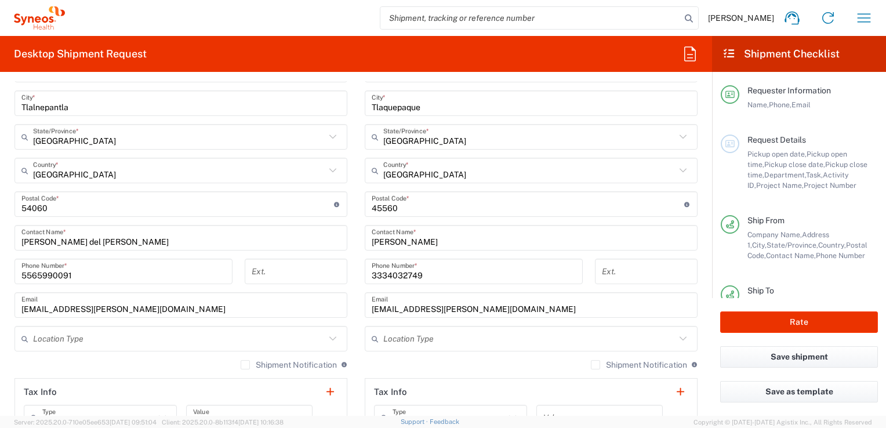
click at [356, 331] on main "Location [PERSON_NAME] LLC-[GEOGRAPHIC_DATA] [GEOGRAPHIC_DATA] [GEOGRAPHIC_DATA…" at bounding box center [531, 199] width 350 height 487
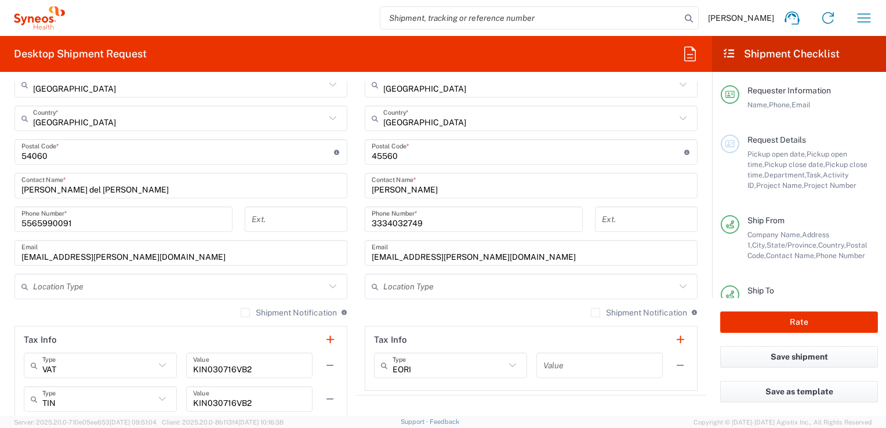
scroll to position [625, 0]
click at [356, 331] on main "Location [PERSON_NAME] LLC-[GEOGRAPHIC_DATA] [GEOGRAPHIC_DATA] [GEOGRAPHIC_DATA…" at bounding box center [531, 146] width 350 height 487
click at [358, 277] on main "Location [PERSON_NAME] LLC-[GEOGRAPHIC_DATA] [GEOGRAPHIC_DATA] [GEOGRAPHIC_DATA…" at bounding box center [531, 146] width 350 height 487
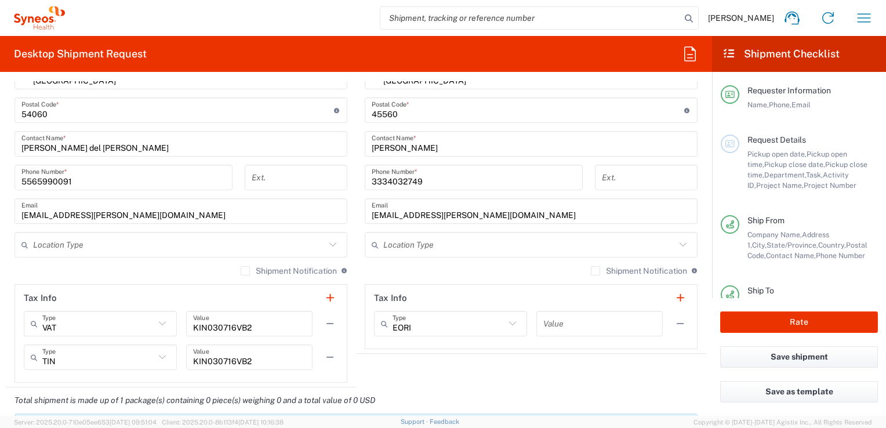
scroll to position [665, 0]
click at [358, 277] on main "Location [PERSON_NAME] LLC-[GEOGRAPHIC_DATA] [GEOGRAPHIC_DATA] [GEOGRAPHIC_DATA…" at bounding box center [531, 106] width 350 height 487
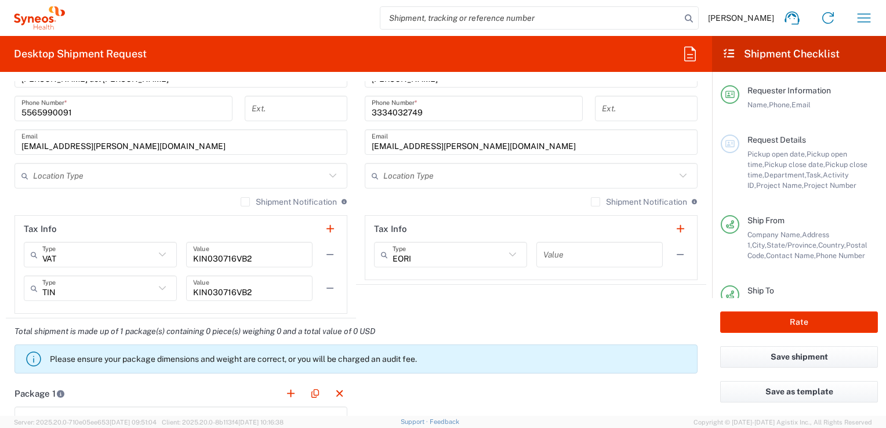
scroll to position [736, 0]
click at [507, 257] on icon at bounding box center [512, 254] width 15 height 15
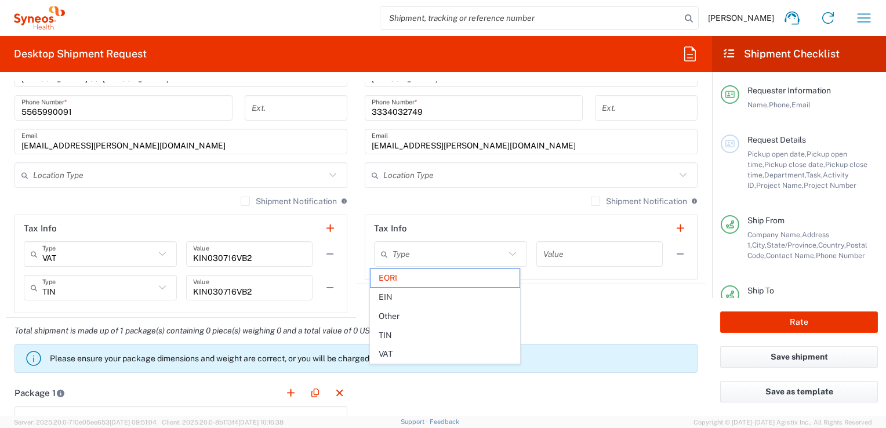
click at [527, 219] on header "Tax Info" at bounding box center [531, 228] width 332 height 26
type input "EORI"
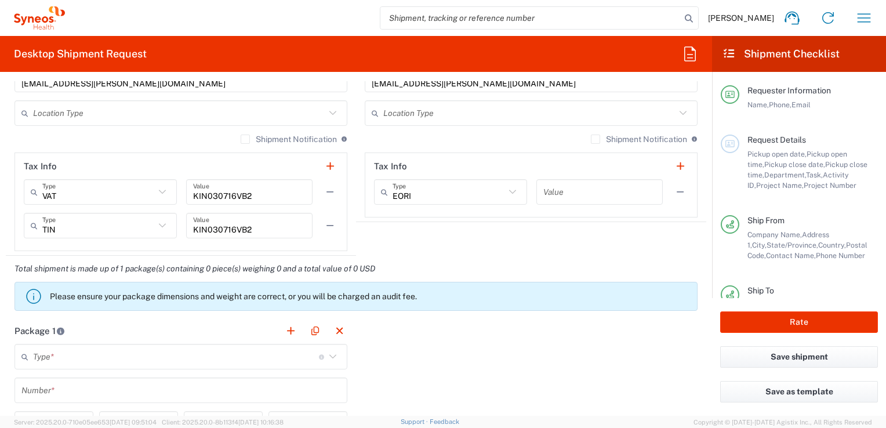
scroll to position [856, 0]
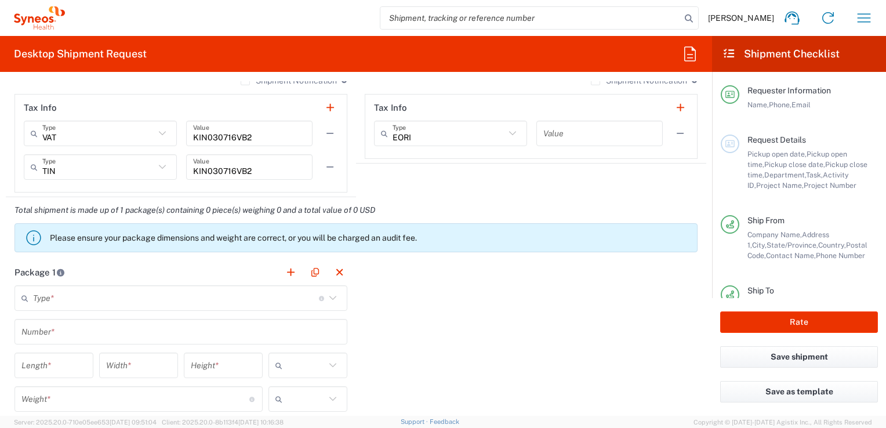
click at [236, 295] on input "text" at bounding box center [176, 298] width 286 height 20
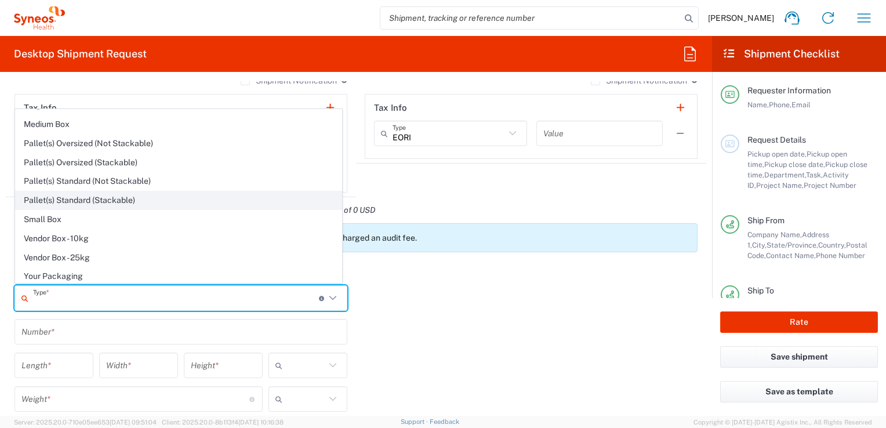
scroll to position [0, 0]
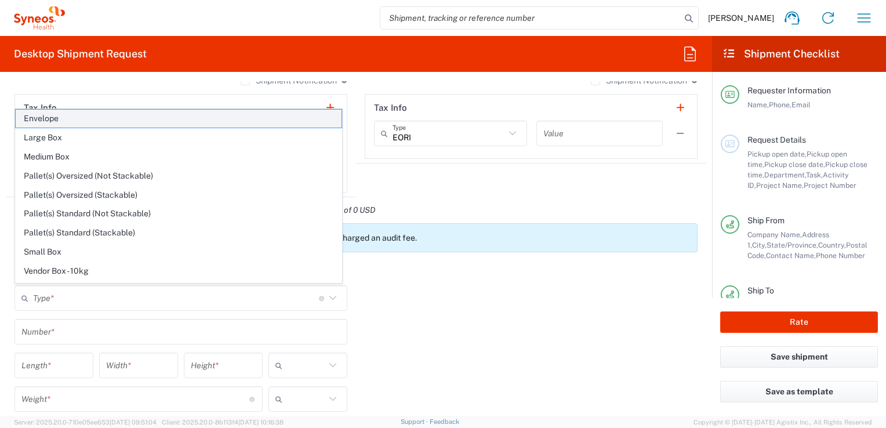
click at [46, 119] on span "Envelope" at bounding box center [179, 119] width 326 height 18
type input "Envelope"
type input "1"
type input "9.5"
type input "12.5"
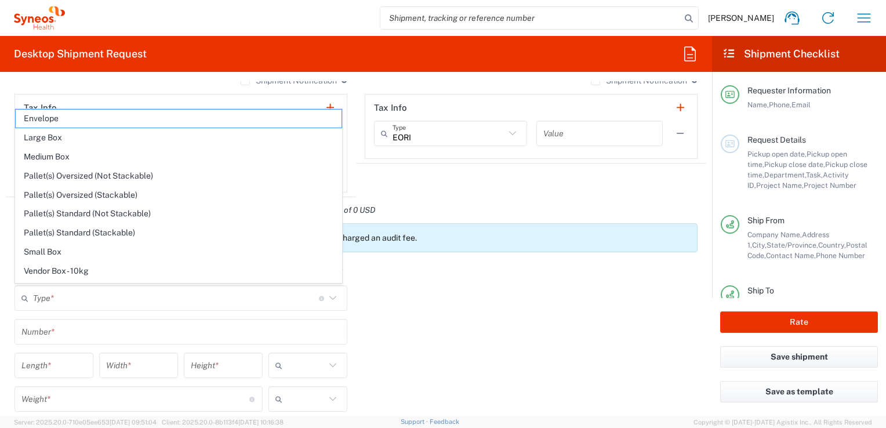
type input "0.25"
type input "in"
type input "0.45"
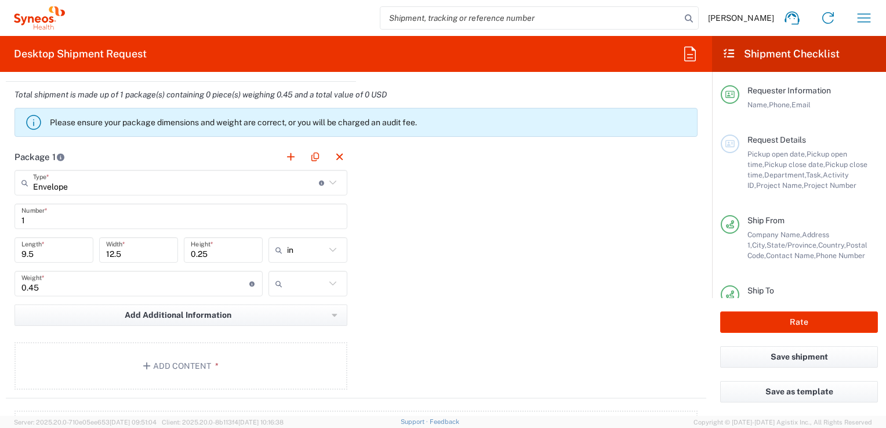
scroll to position [972, 0]
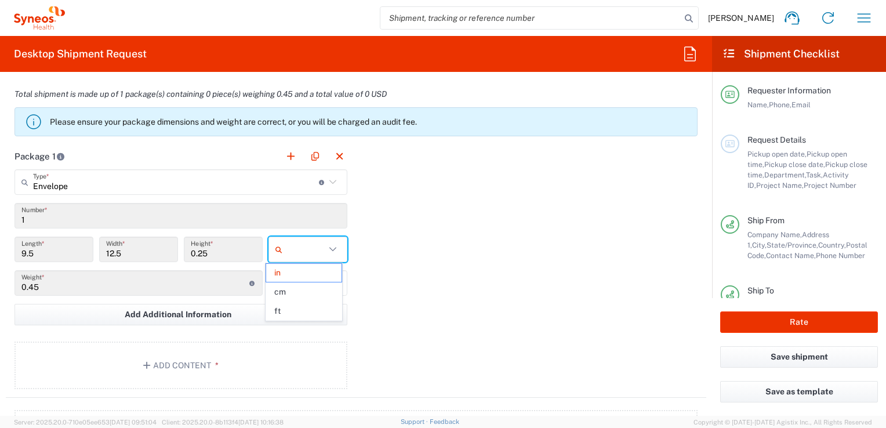
click at [309, 245] on input "text" at bounding box center [306, 249] width 38 height 19
click at [281, 289] on span "cm" at bounding box center [303, 292] width 75 height 18
type input "24.13"
type input "31.75"
type input "0.64"
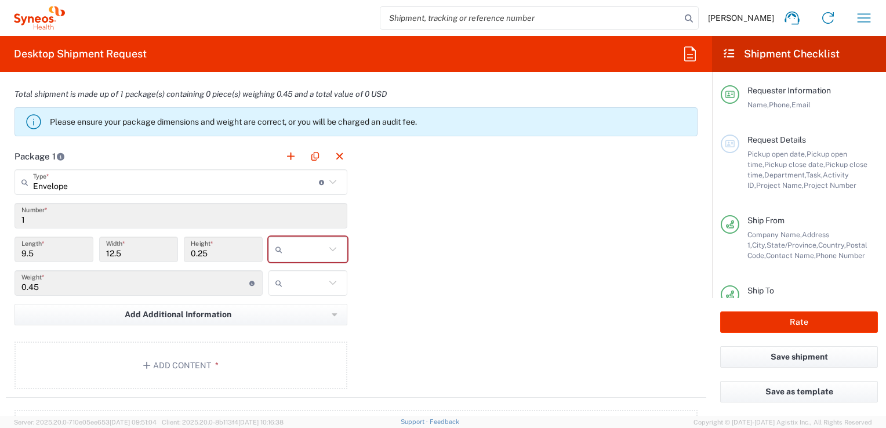
type input "cm"
click at [403, 262] on div "Package 1 Envelope Type * Material used to package goods Envelope Large Box Med…" at bounding box center [356, 270] width 701 height 255
click at [305, 284] on input "text" at bounding box center [306, 283] width 38 height 19
click at [294, 312] on span "kgs" at bounding box center [303, 307] width 75 height 18
type input "kgs"
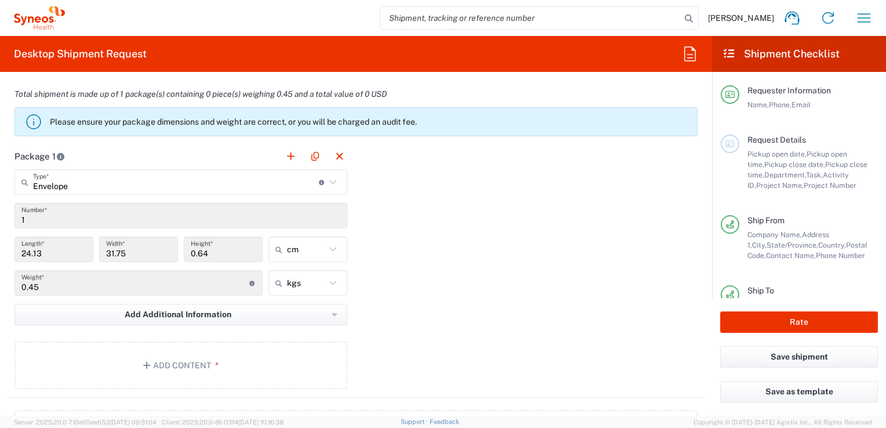
click at [392, 284] on div "Package 1 Envelope Type * Material used to package goods Envelope Large Box Med…" at bounding box center [356, 270] width 701 height 255
click at [193, 358] on button "Add Content *" at bounding box center [181, 366] width 333 height 48
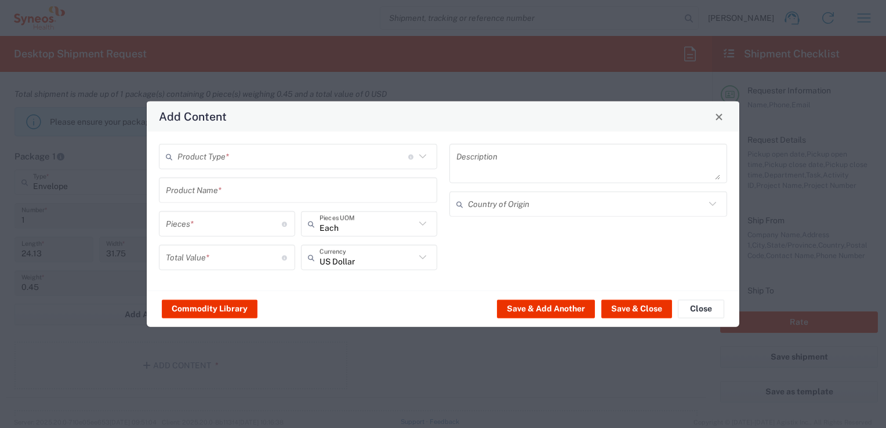
click at [336, 158] on input "text" at bounding box center [293, 156] width 231 height 20
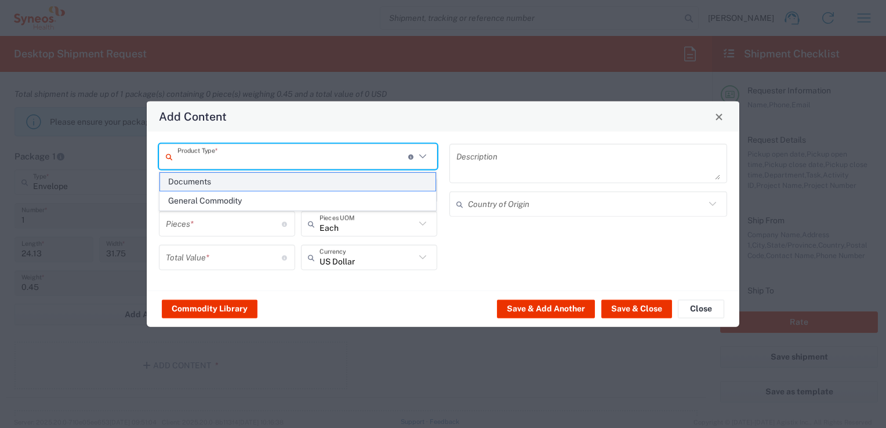
click at [241, 179] on span "Documents" at bounding box center [298, 182] width 276 height 18
type input "Documents"
type input "1"
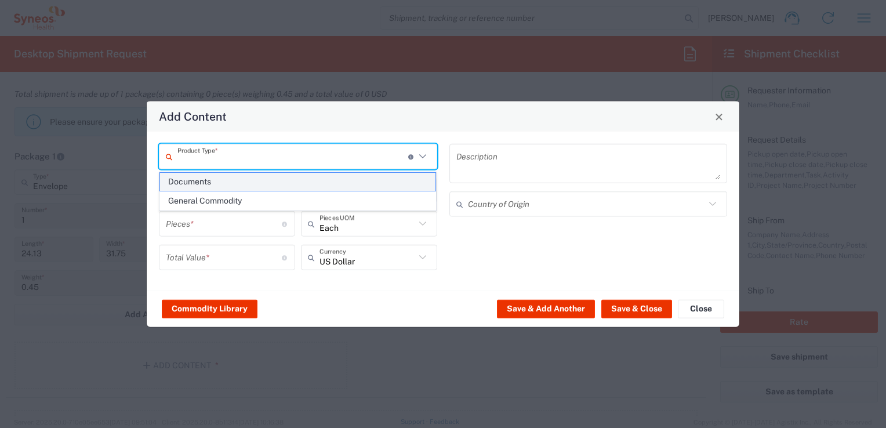
type textarea "Documents"
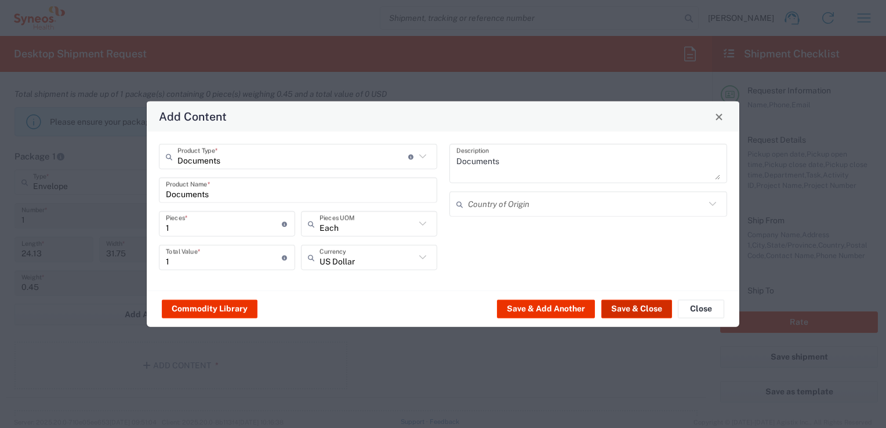
click at [651, 312] on button "Save & Close" at bounding box center [637, 308] width 71 height 19
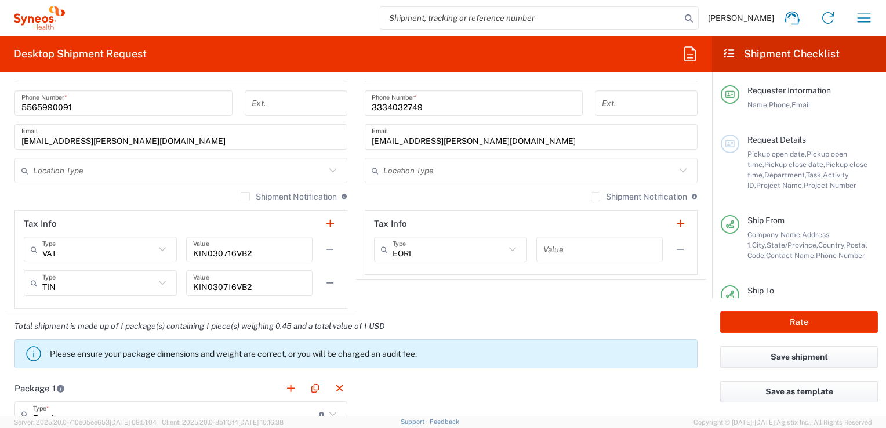
scroll to position [798, 0]
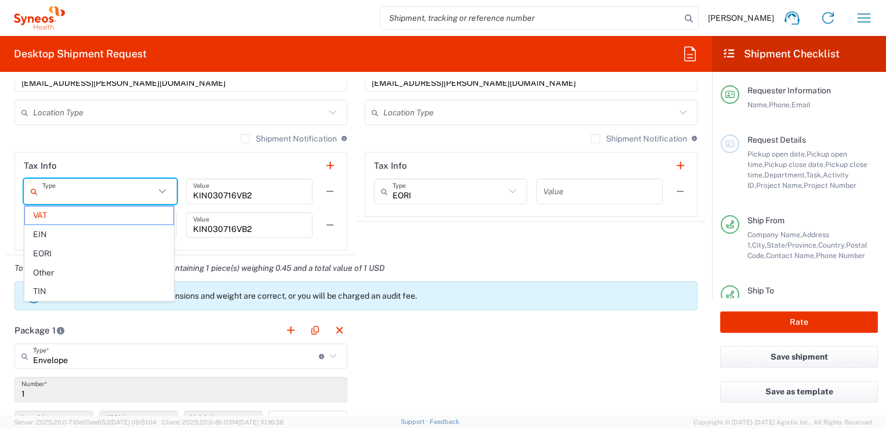
click at [151, 191] on input "text" at bounding box center [98, 192] width 113 height 20
click at [32, 294] on span "TIN" at bounding box center [99, 291] width 148 height 18
type input "TIN"
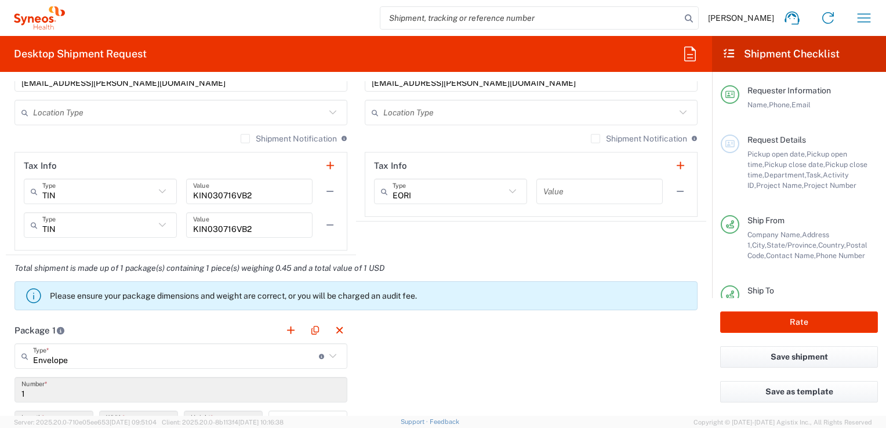
click at [65, 234] on div "TIN Type" at bounding box center [100, 225] width 153 height 26
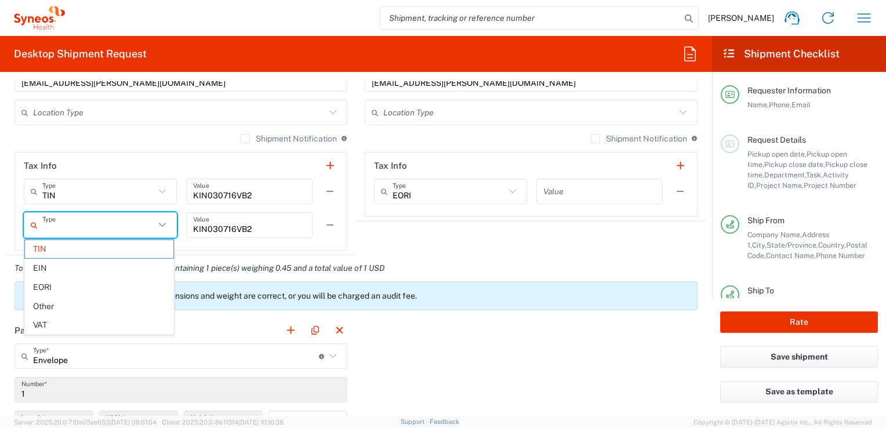
click at [65, 230] on input "text" at bounding box center [98, 225] width 113 height 20
click at [41, 321] on span "VAT" at bounding box center [99, 325] width 148 height 18
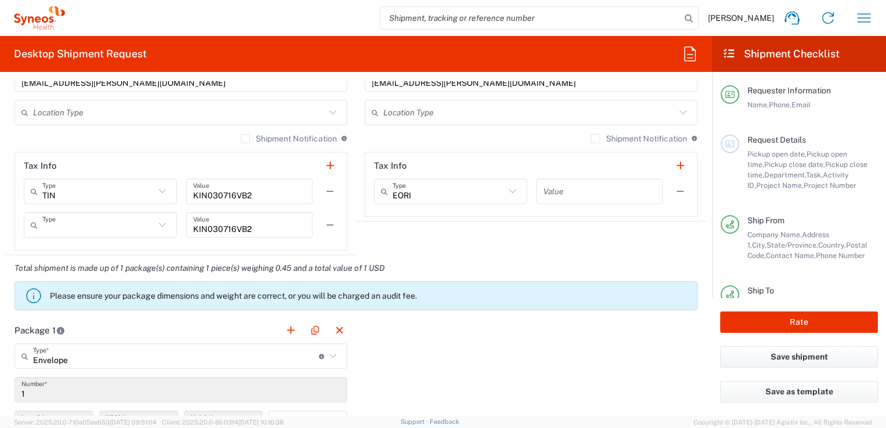
type input "VAT"
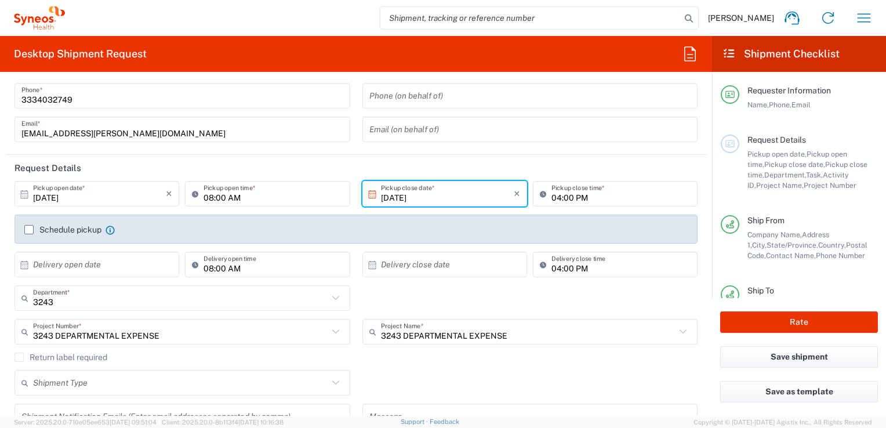
scroll to position [0, 0]
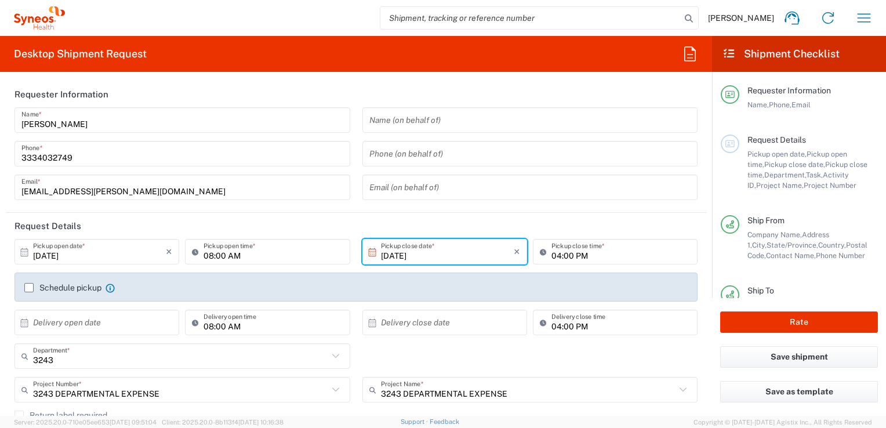
click at [415, 99] on header "Requester Information" at bounding box center [356, 94] width 701 height 26
click at [368, 221] on header "Request Details" at bounding box center [356, 226] width 701 height 26
click at [371, 204] on div "Name (on behalf of) Phone (on behalf of) Email (on behalf of)" at bounding box center [530, 157] width 348 height 101
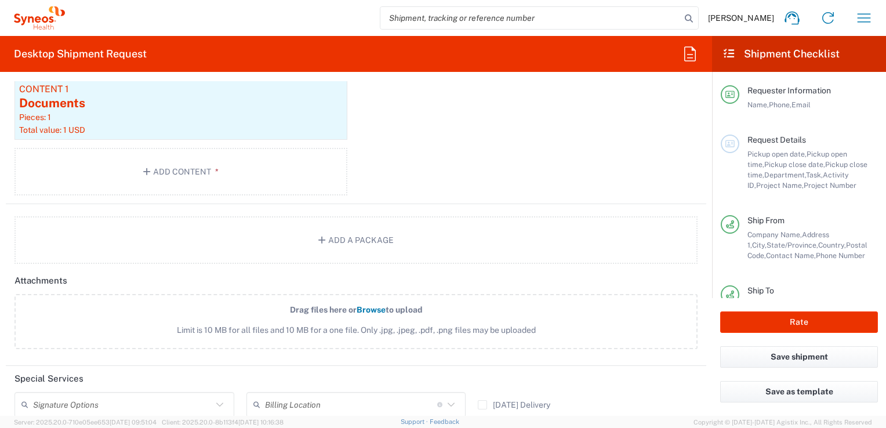
scroll to position [1127, 0]
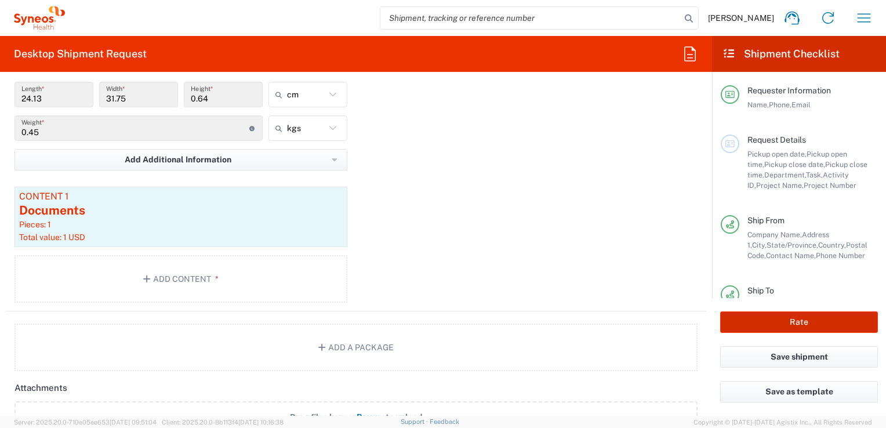
click at [789, 329] on button "Rate" at bounding box center [799, 322] width 158 height 21
type input "3243 DEPARTMENTAL EXPENSE"
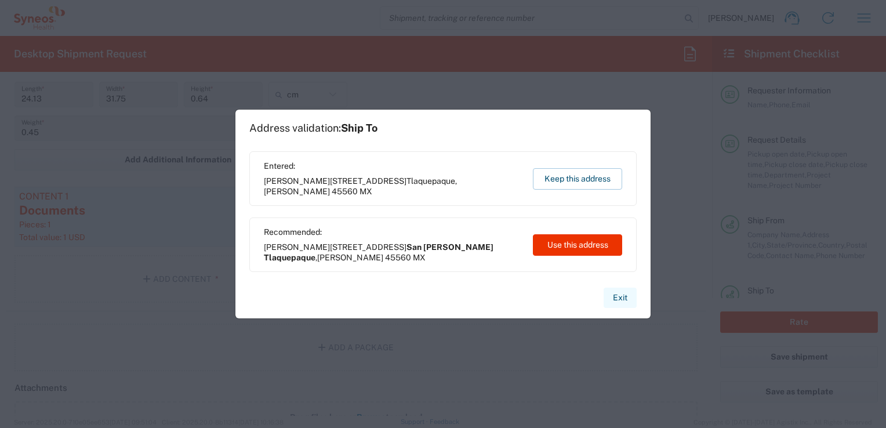
click at [620, 303] on button "Exit" at bounding box center [620, 298] width 33 height 20
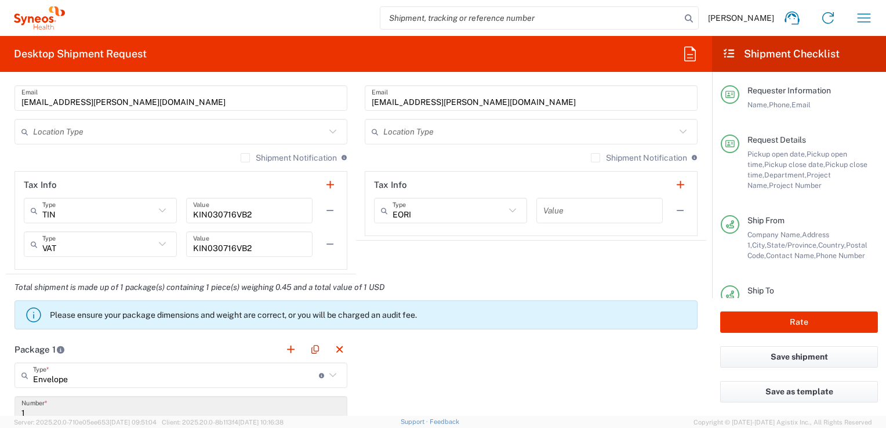
scroll to position [431, 0]
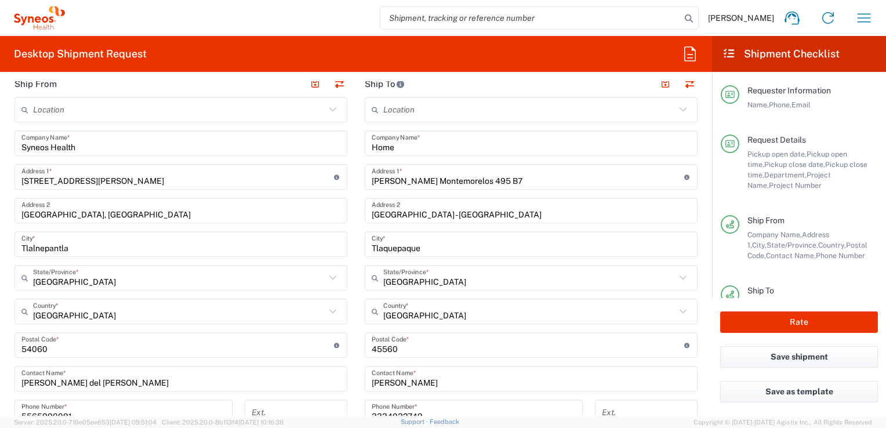
click at [450, 242] on input "Tlaquepaque" at bounding box center [531, 244] width 319 height 20
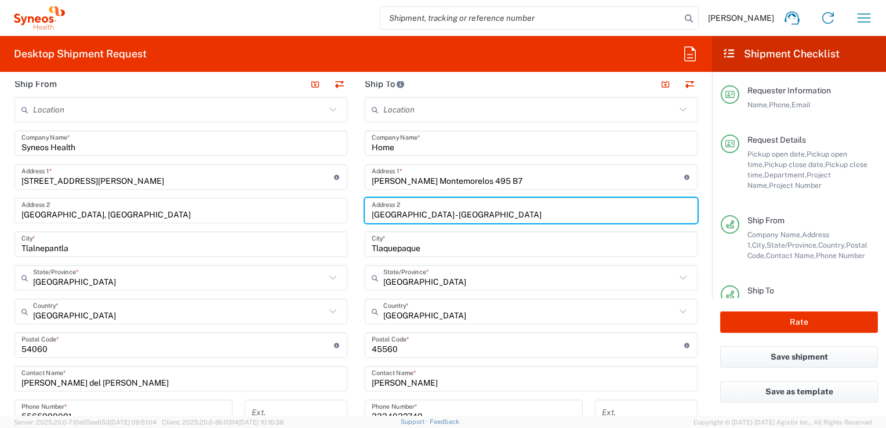
click at [475, 209] on input "[GEOGRAPHIC_DATA] - [GEOGRAPHIC_DATA]" at bounding box center [531, 211] width 319 height 20
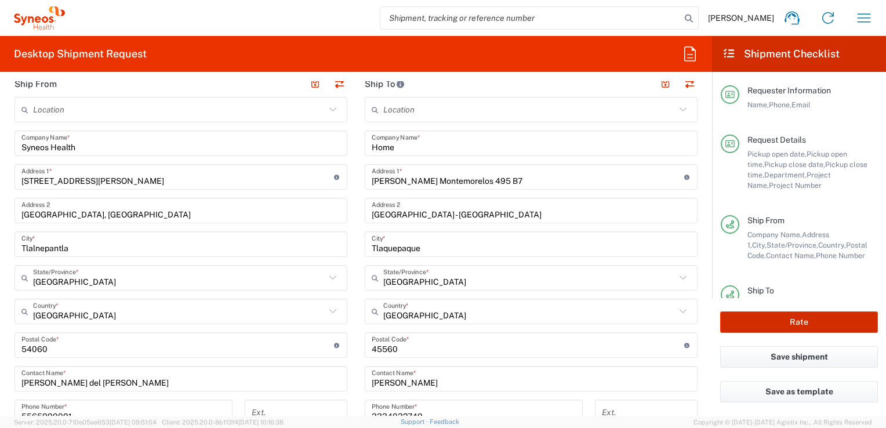
click at [745, 319] on button "Rate" at bounding box center [799, 322] width 158 height 21
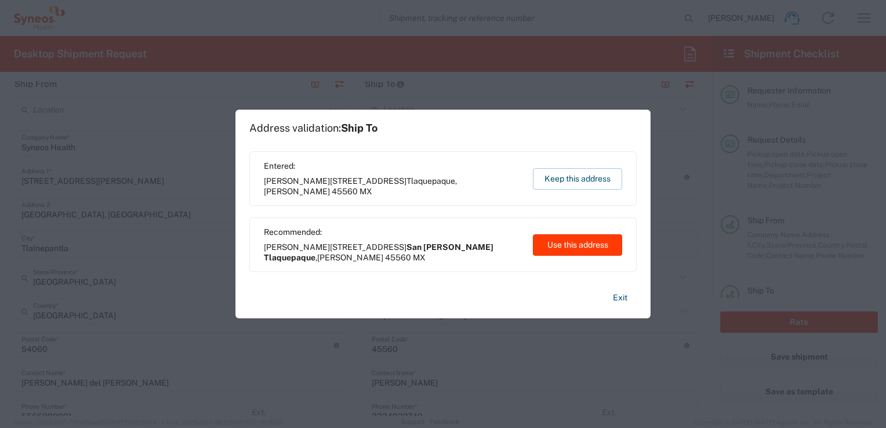
click at [587, 243] on button "Use this address" at bounding box center [577, 244] width 89 height 21
type input "San [PERSON_NAME] Tlaquepaque"
type input "[GEOGRAPHIC_DATA]"
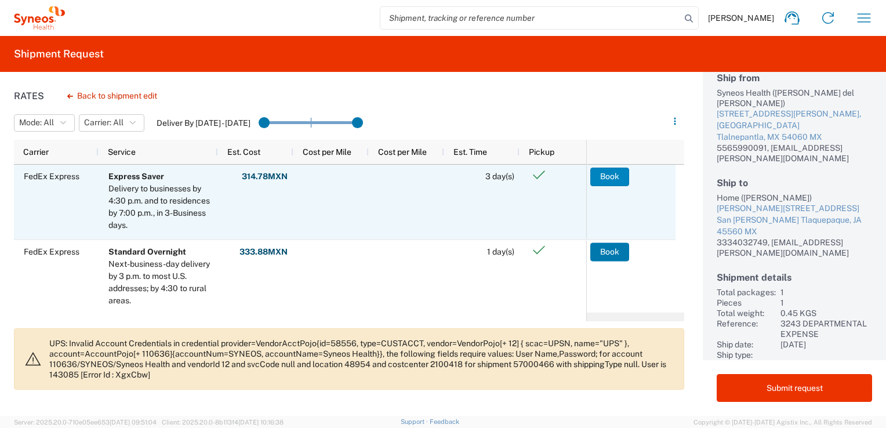
click at [606, 178] on button "Book" at bounding box center [610, 177] width 39 height 19
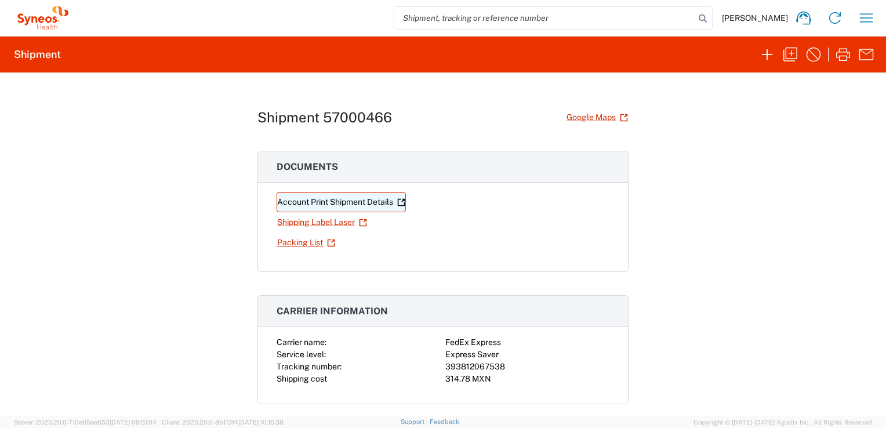
click at [302, 205] on link "Account Print Shipment Details" at bounding box center [341, 202] width 129 height 20
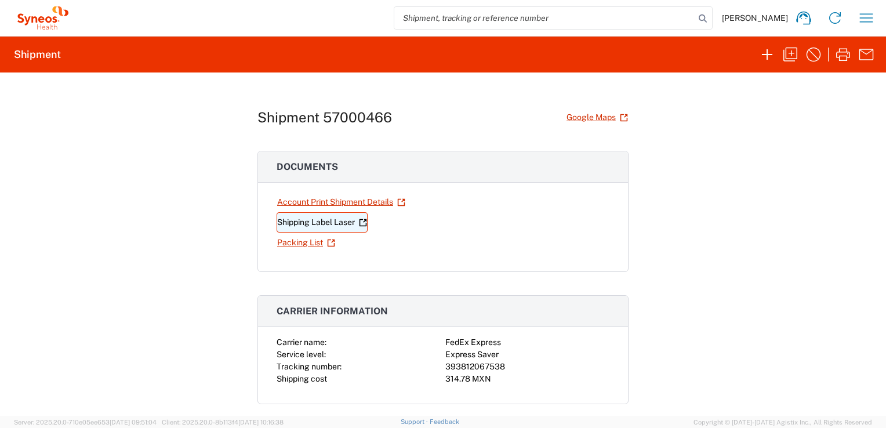
click at [297, 219] on link "Shipping Label Laser" at bounding box center [322, 222] width 91 height 20
click at [207, 312] on div "Shipment 57000466 Google Maps Documents Account Print Shipment Details Shipping…" at bounding box center [443, 244] width 886 height 343
click at [745, 291] on div "Shipment 57000466 Google Maps Documents Account Print Shipment Details Shipping…" at bounding box center [443, 244] width 886 height 343
